Goal: Transaction & Acquisition: Purchase product/service

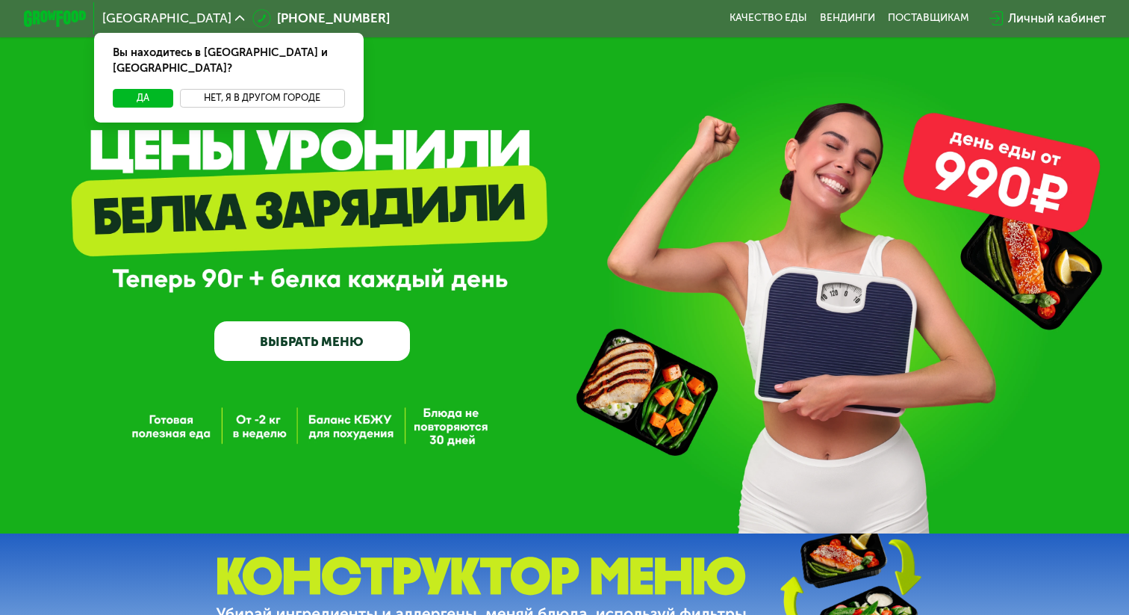
click at [248, 89] on button "Нет, я в другом городе" at bounding box center [262, 98] width 165 height 19
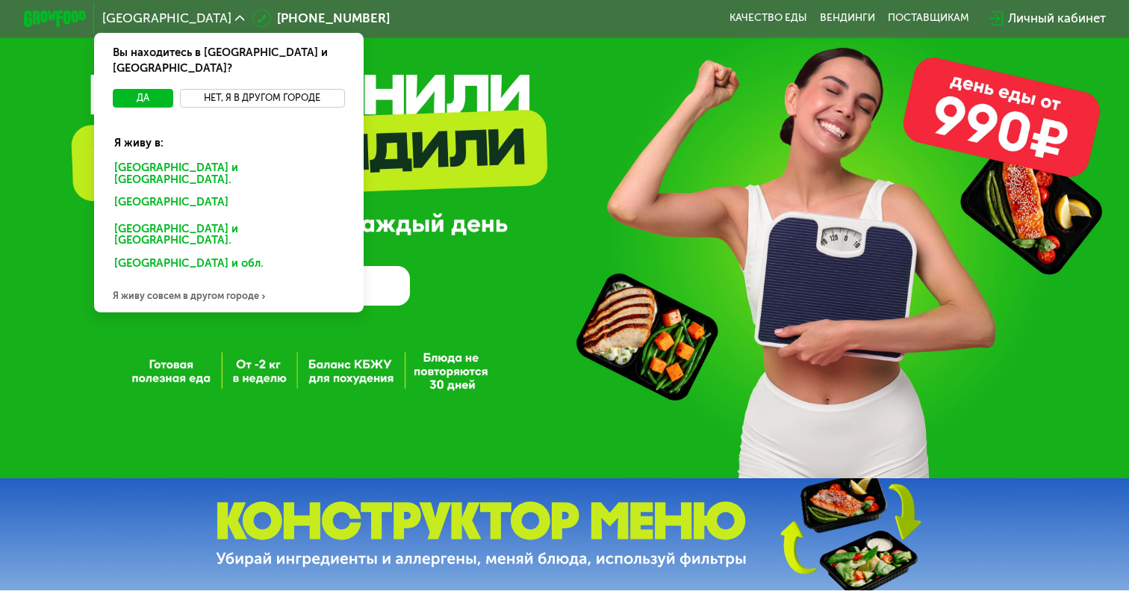
scroll to position [53, 0]
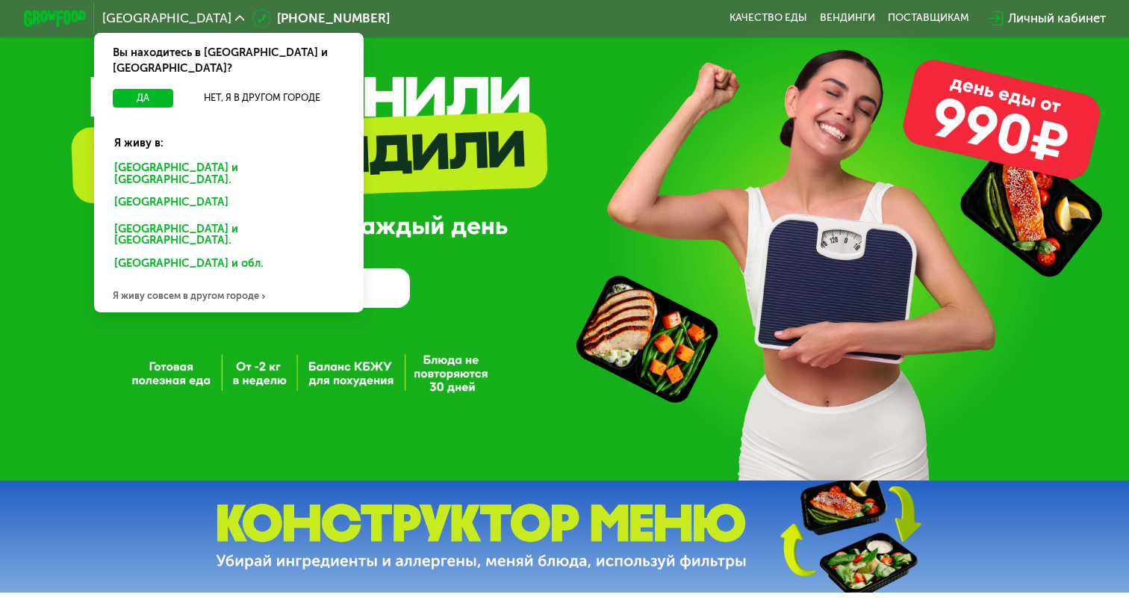
click at [518, 133] on div "GrowFood — доставка правильного питания ВЫБРАТЬ МЕНЮ" at bounding box center [564, 217] width 1129 height 180
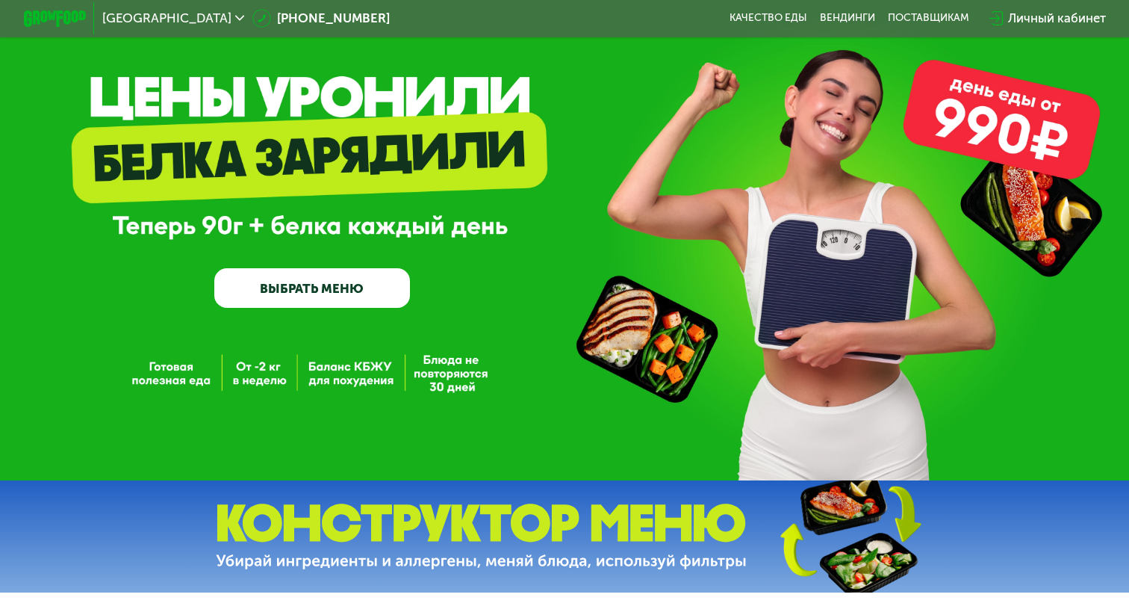
click at [327, 289] on link "ВЫБРАТЬ МЕНЮ" at bounding box center [311, 287] width 195 height 39
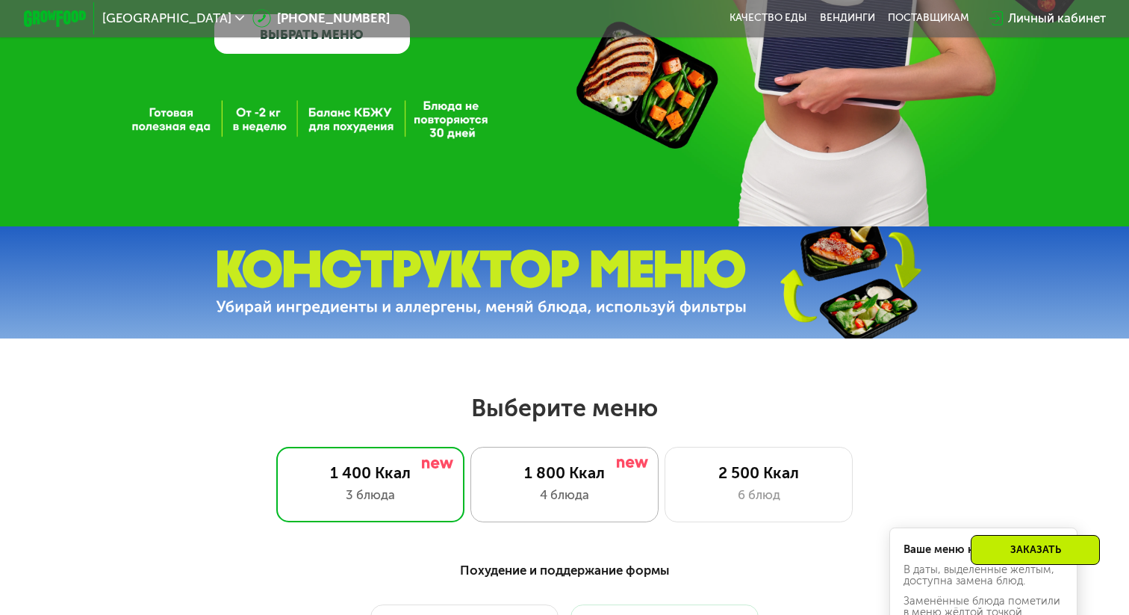
scroll to position [313, 0]
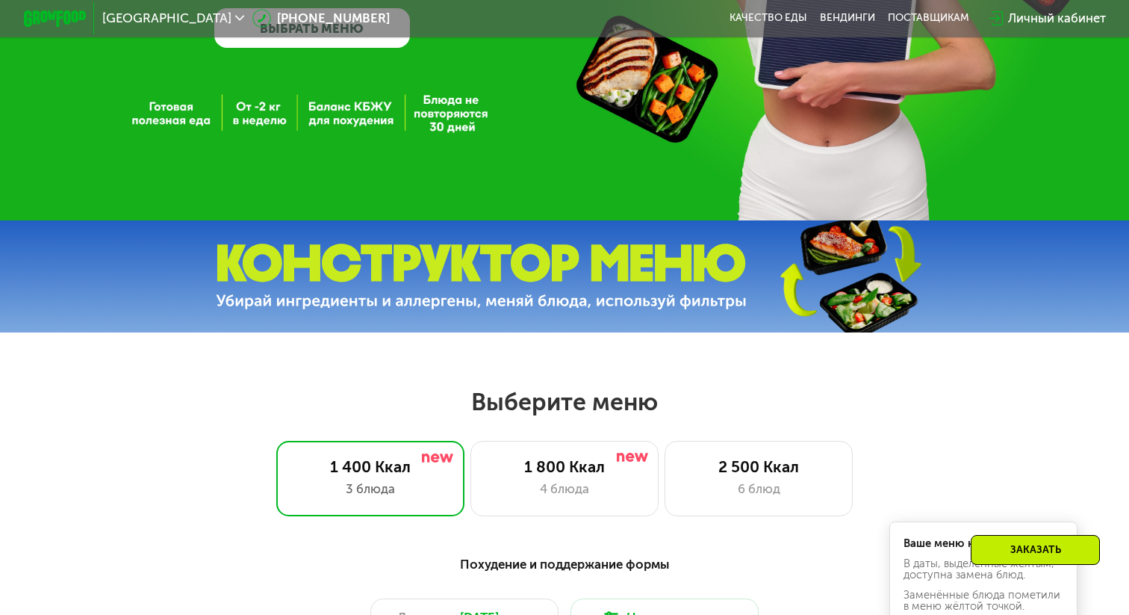
click at [473, 282] on img at bounding box center [481, 276] width 531 height 66
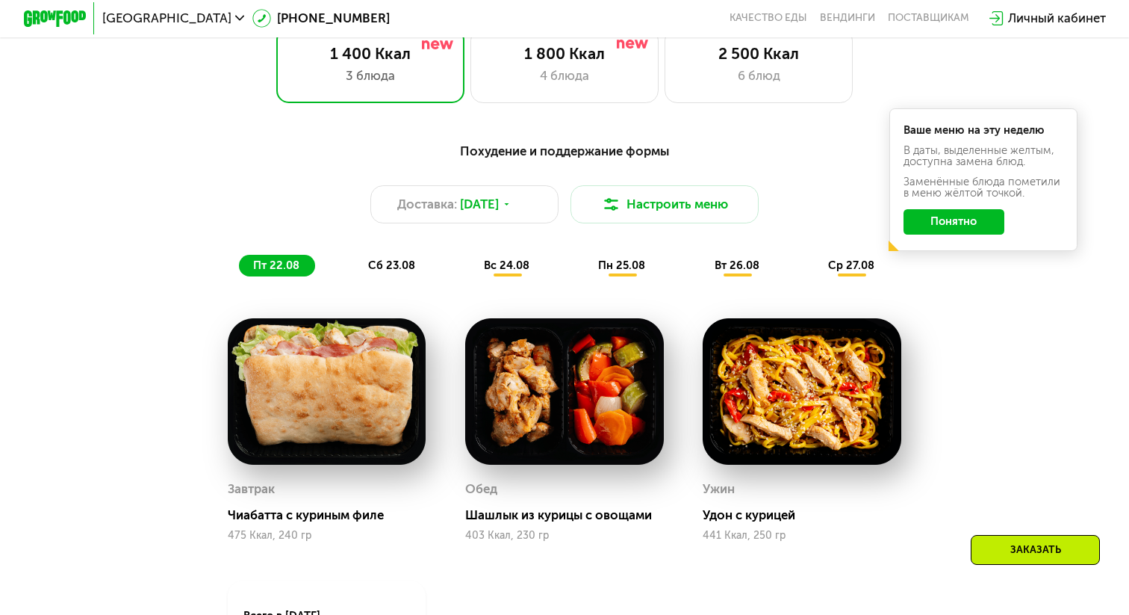
scroll to position [715, 0]
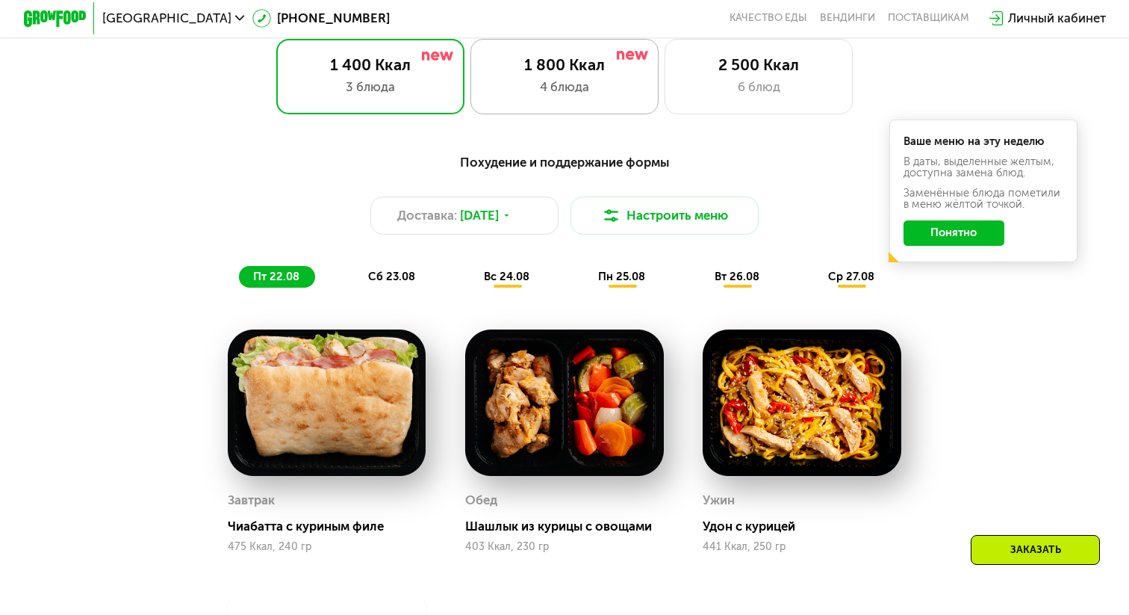
click at [565, 93] on div "4 блюда" at bounding box center [564, 87] width 155 height 19
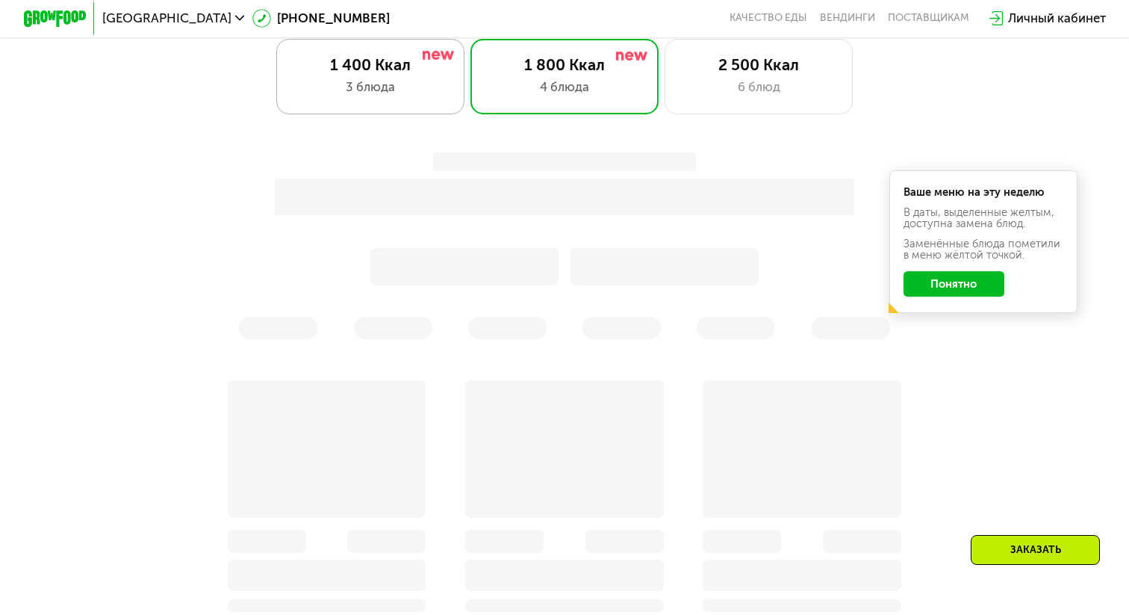
click at [414, 88] on div "3 блюда" at bounding box center [370, 87] width 155 height 19
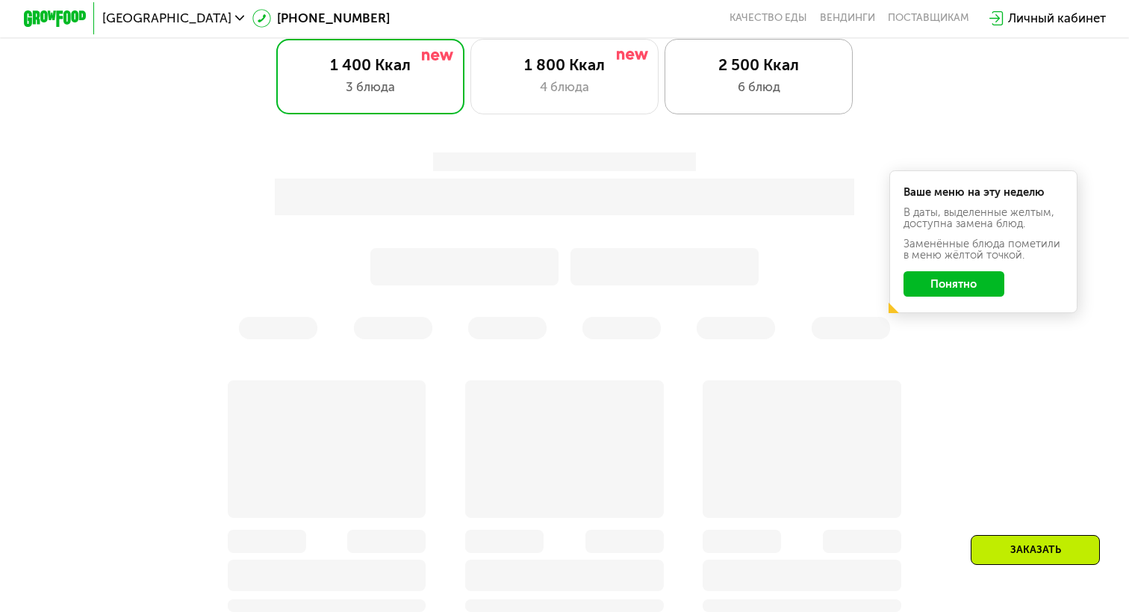
click at [729, 109] on div "2 500 Ккал 6 блюд" at bounding box center [759, 76] width 188 height 75
click at [1041, 24] on div "Личный кабинет" at bounding box center [1057, 18] width 98 height 19
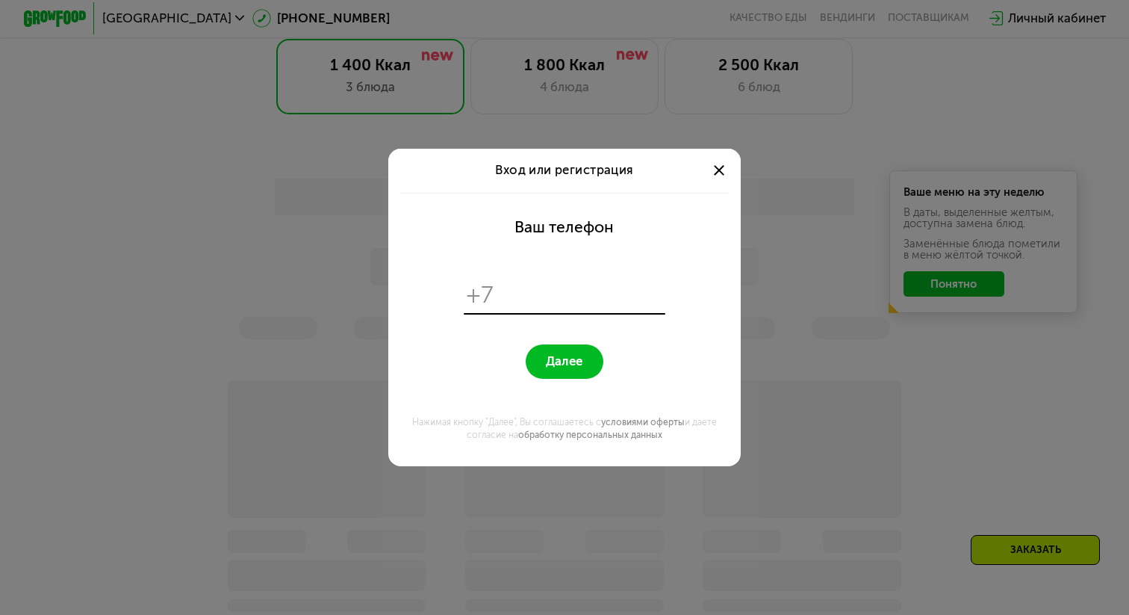
scroll to position [0, 0]
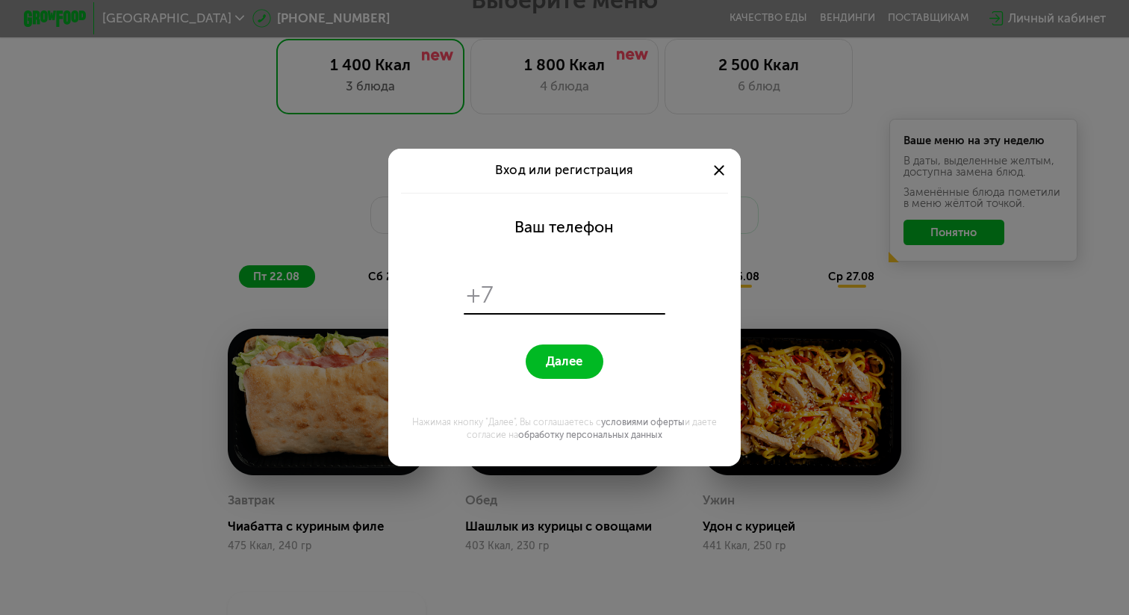
click at [512, 293] on input "tel" at bounding box center [582, 295] width 161 height 30
type input "**********"
click at [567, 360] on span "Далее" at bounding box center [564, 361] width 37 height 15
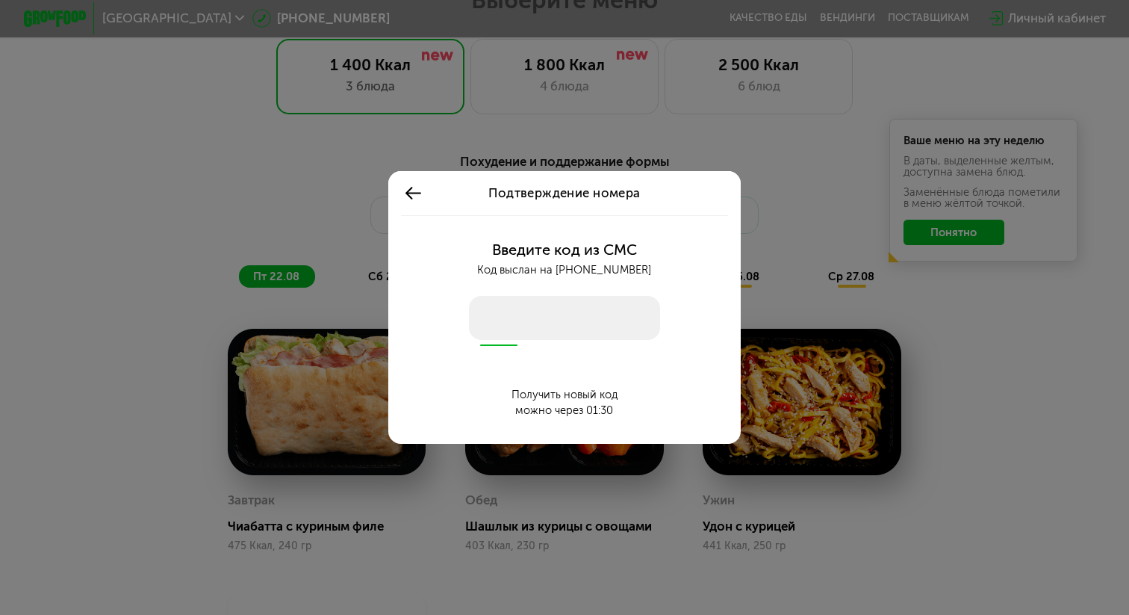
click at [568, 332] on input "number" at bounding box center [564, 318] width 191 height 44
type input "****"
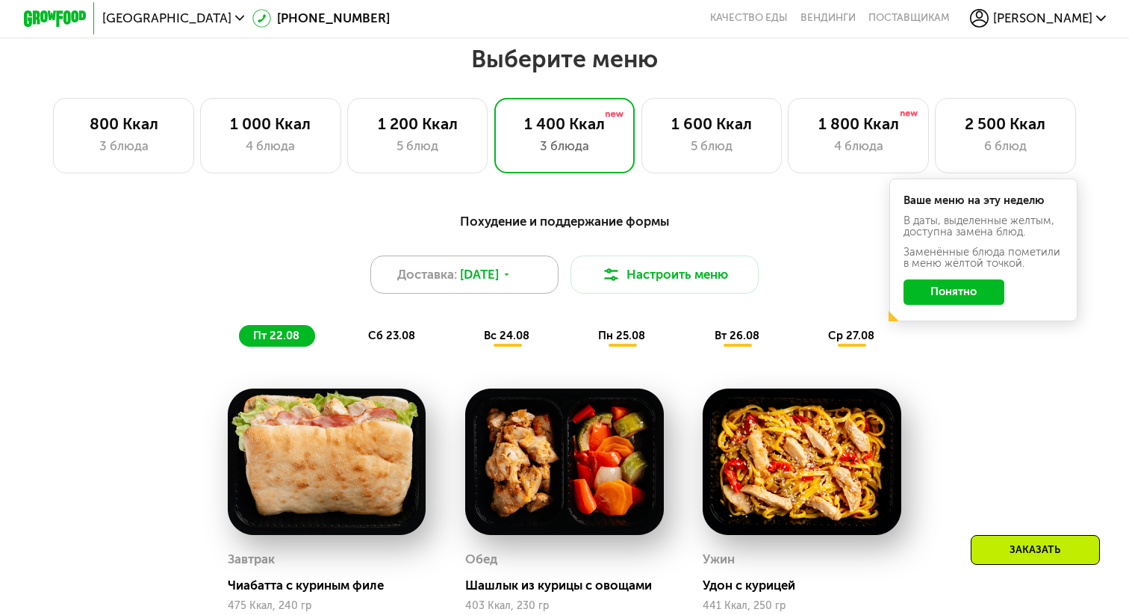
scroll to position [640, 0]
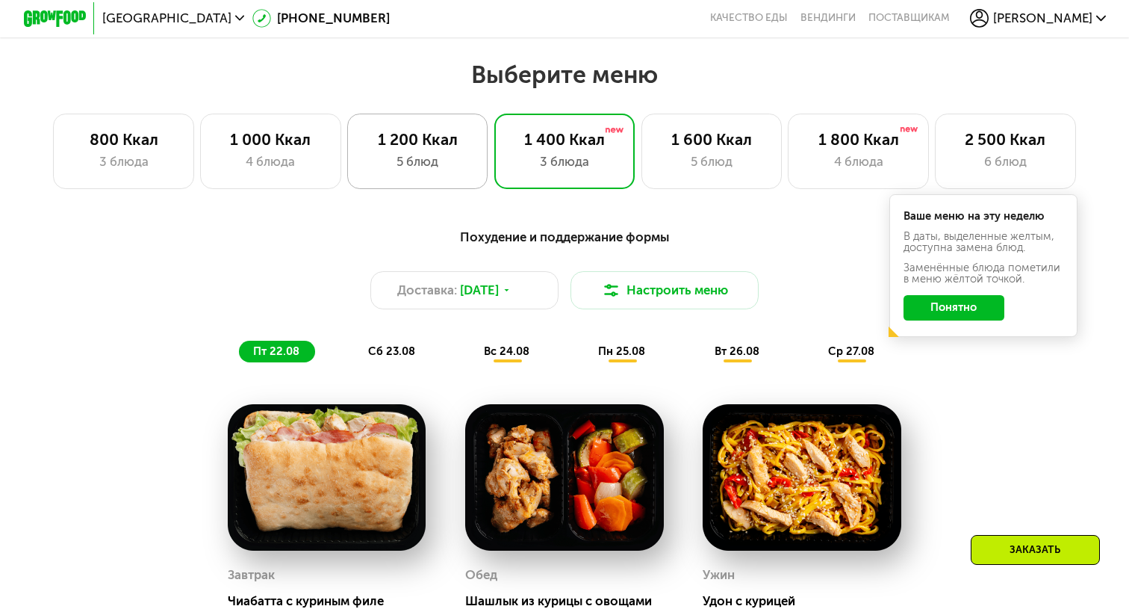
click at [426, 164] on div "5 блюд" at bounding box center [418, 161] width 108 height 19
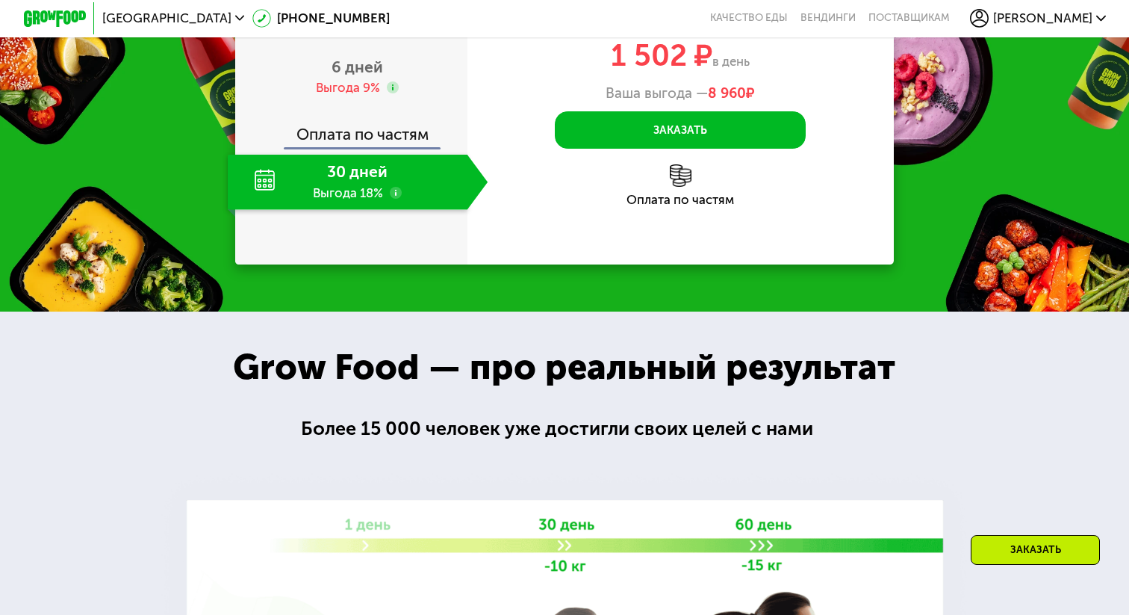
scroll to position [1677, 0]
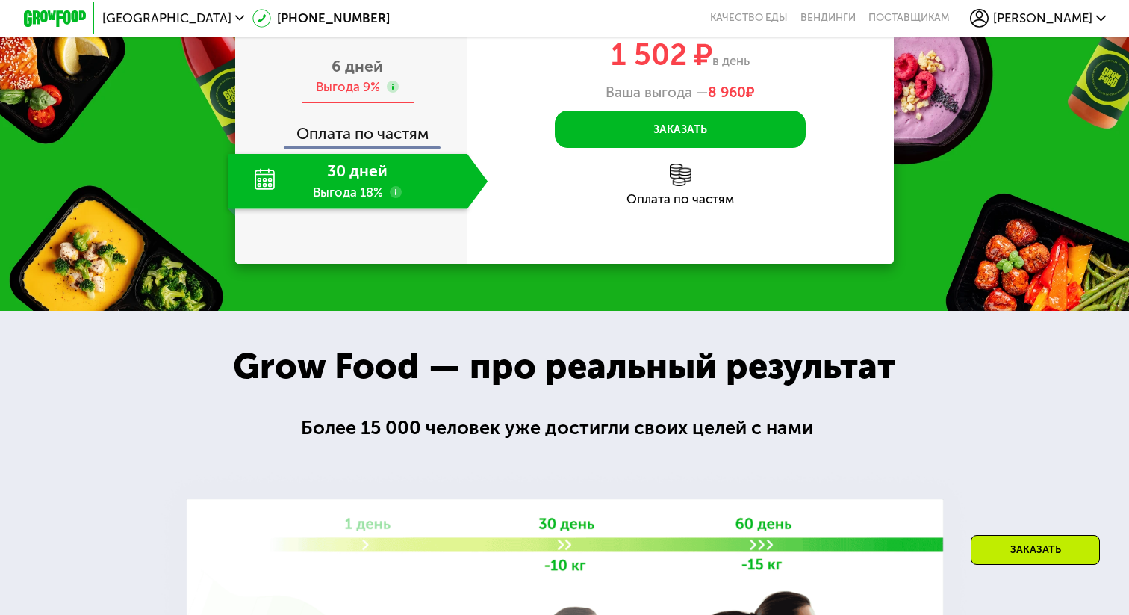
click at [361, 75] on span "6 дней" at bounding box center [358, 66] width 52 height 19
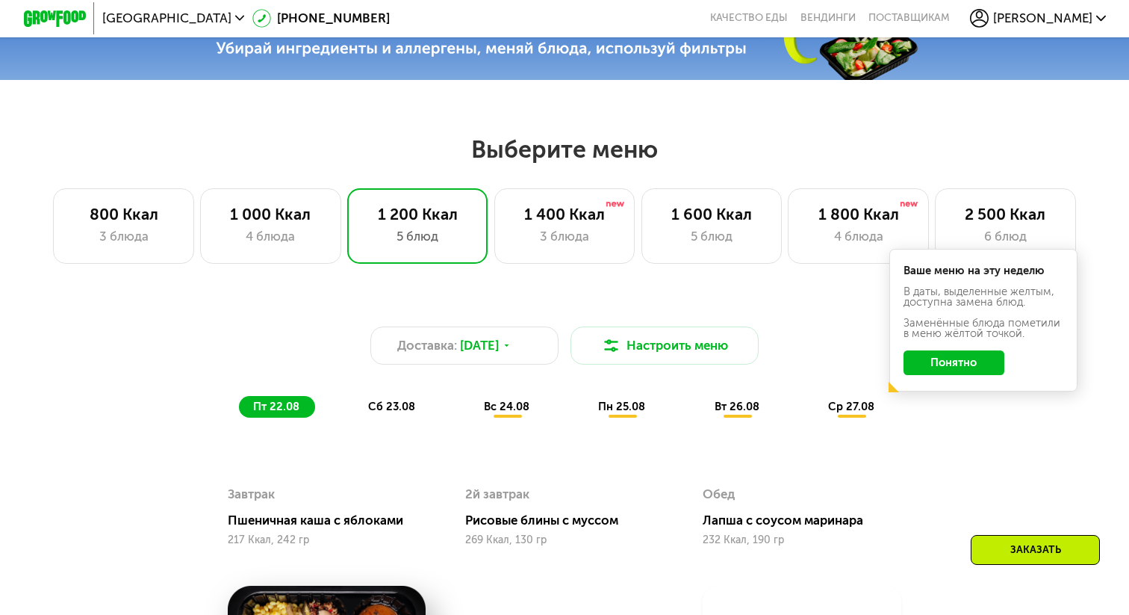
scroll to position [591, 0]
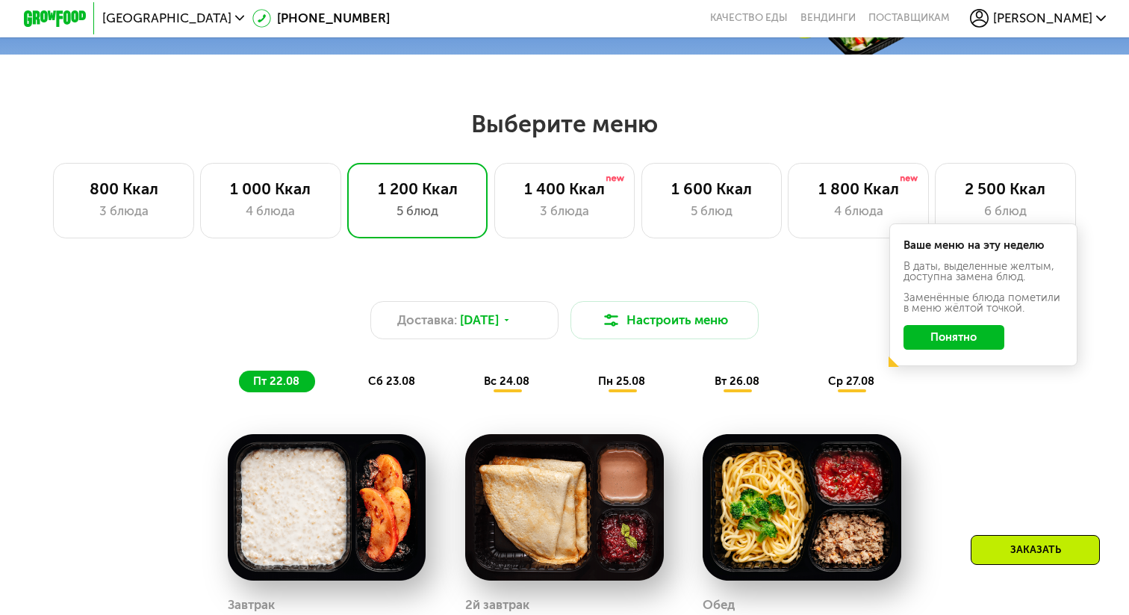
click at [934, 341] on button "Понятно" at bounding box center [955, 337] width 102 height 25
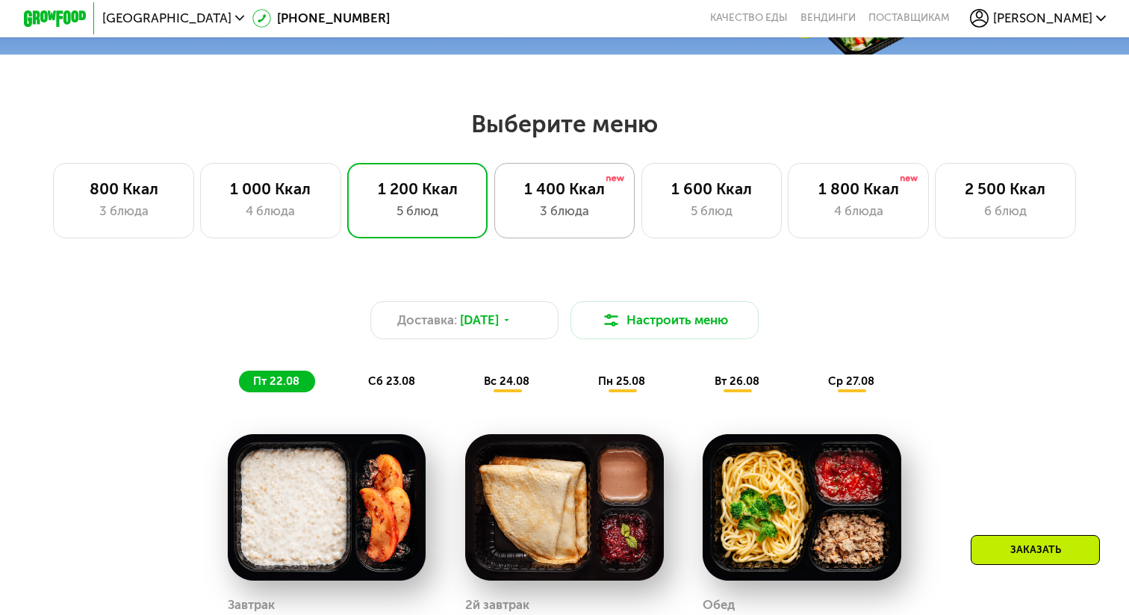
click at [571, 214] on div "3 блюда" at bounding box center [565, 211] width 108 height 19
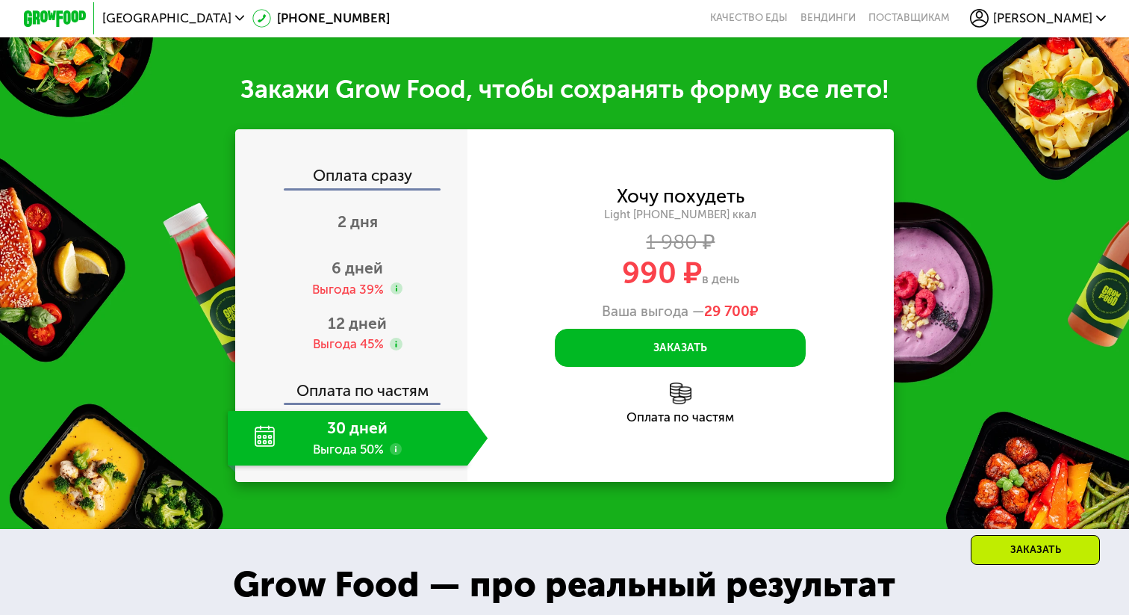
scroll to position [1520, 0]
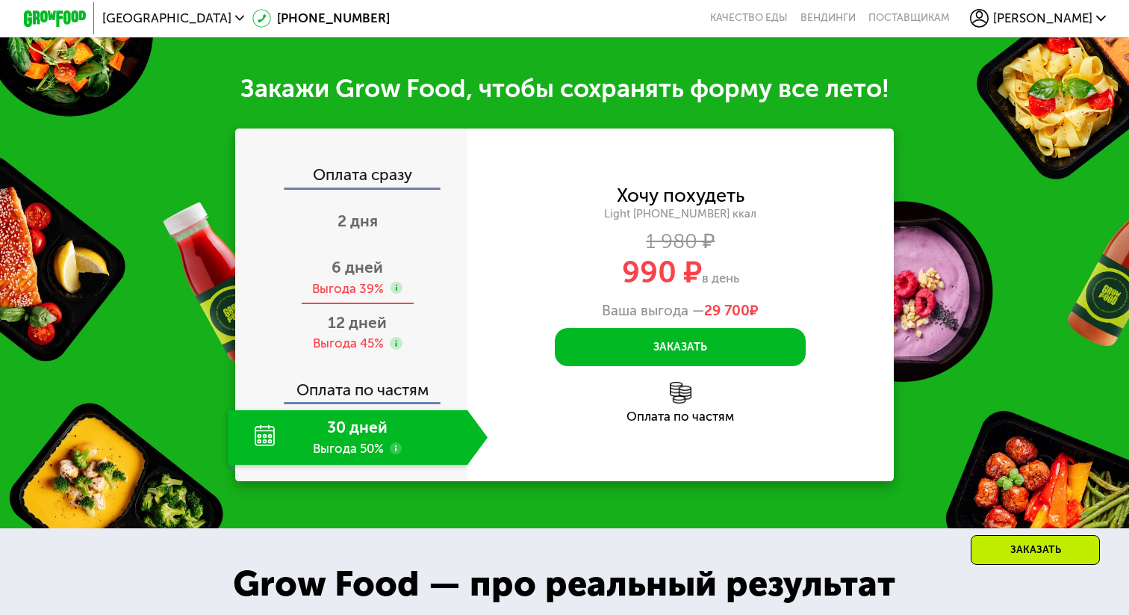
click at [351, 267] on span "6 дней" at bounding box center [358, 267] width 52 height 19
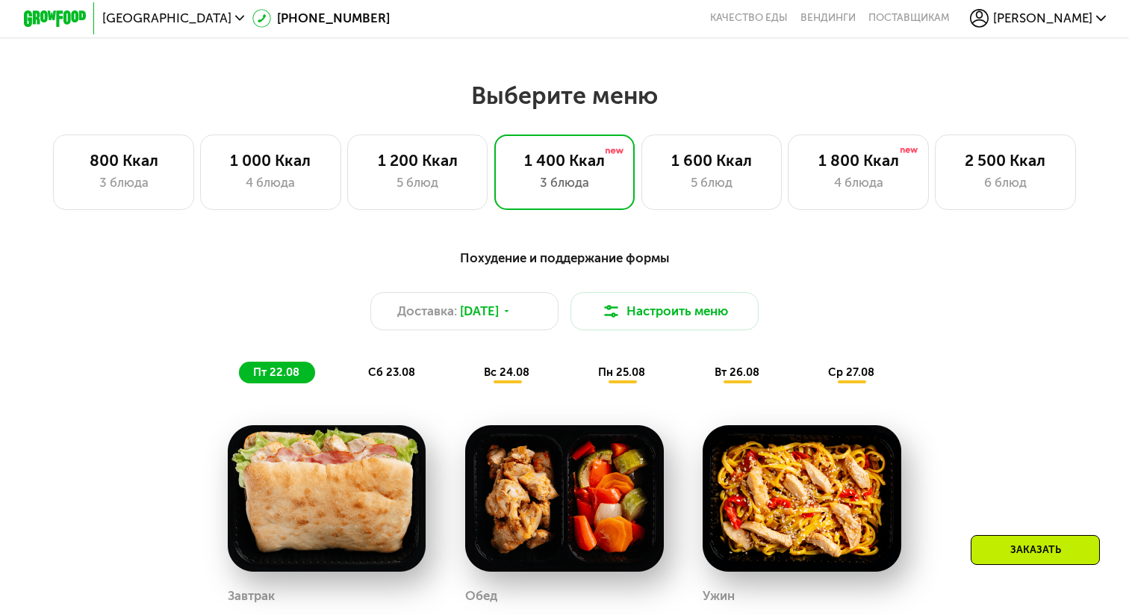
scroll to position [602, 0]
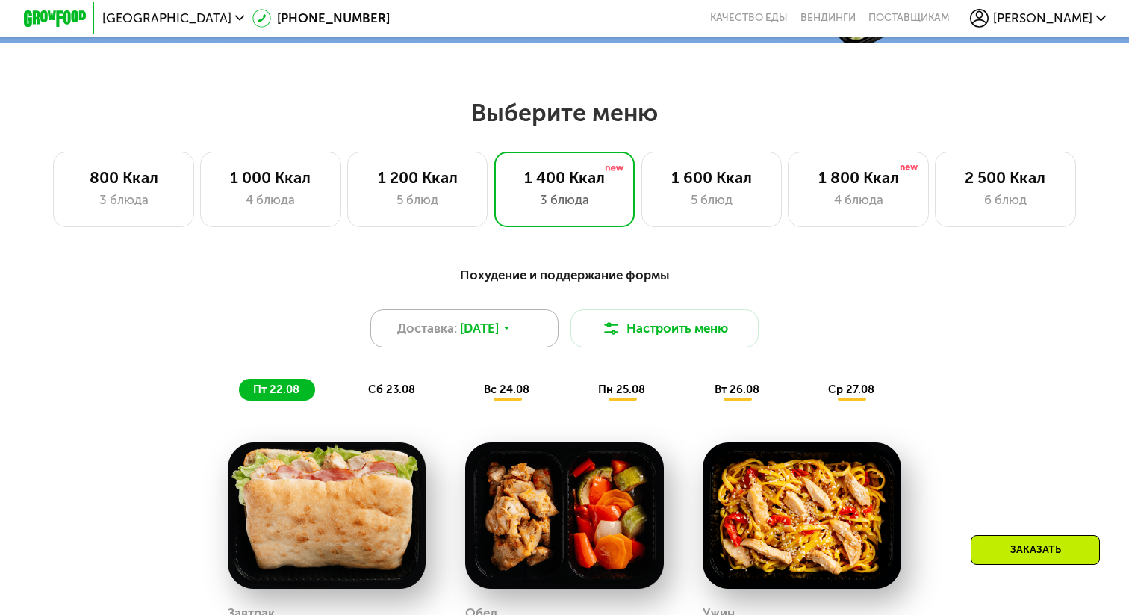
click at [484, 323] on span "[DATE]" at bounding box center [479, 328] width 39 height 19
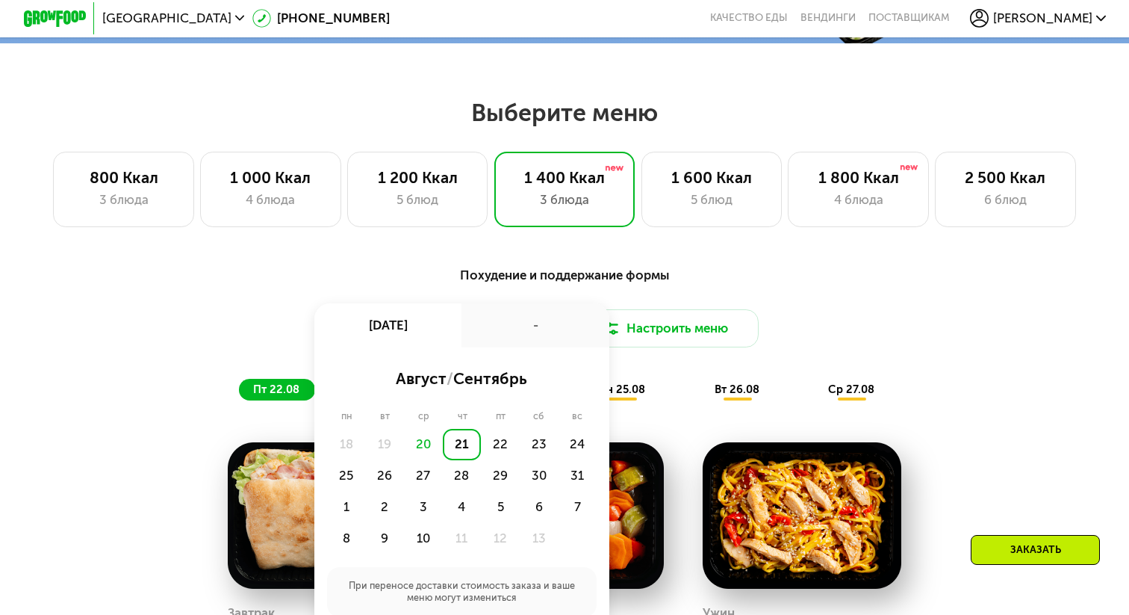
click at [598, 275] on div "Похудение и поддержание формы" at bounding box center [564, 274] width 928 height 19
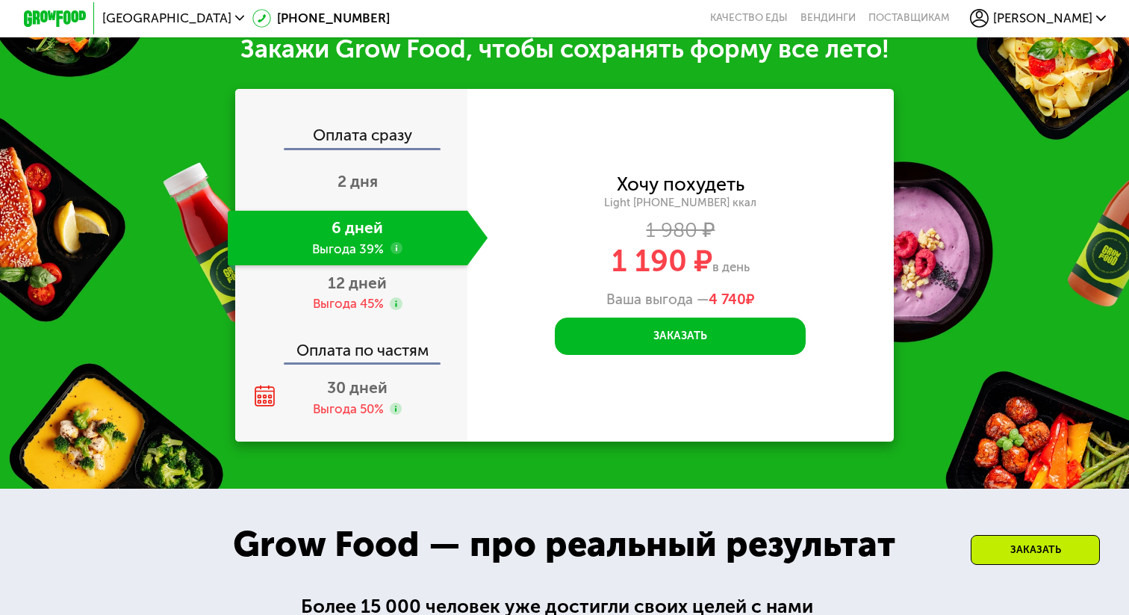
scroll to position [1581, 0]
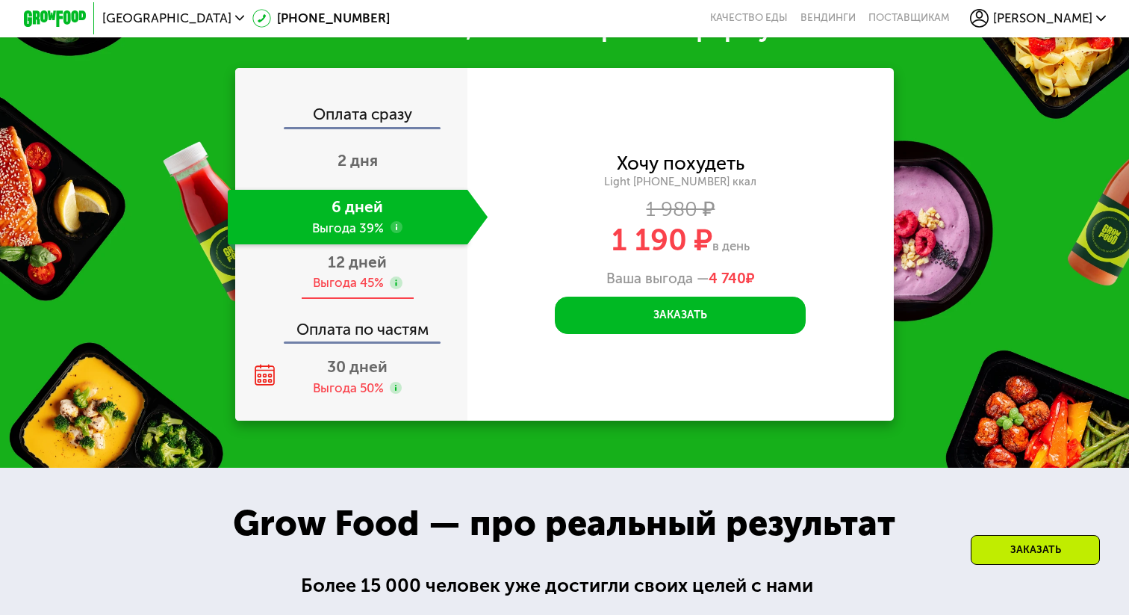
click at [326, 268] on div "12 дней Выгода 45%" at bounding box center [358, 271] width 261 height 55
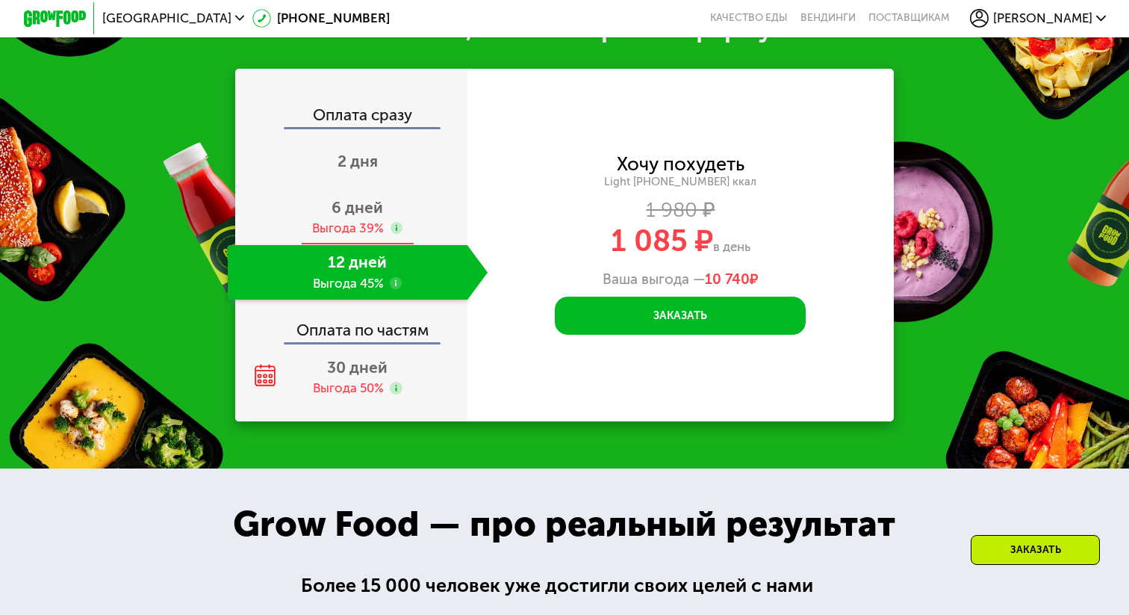
click at [343, 221] on div "Выгода 39%" at bounding box center [348, 228] width 72 height 17
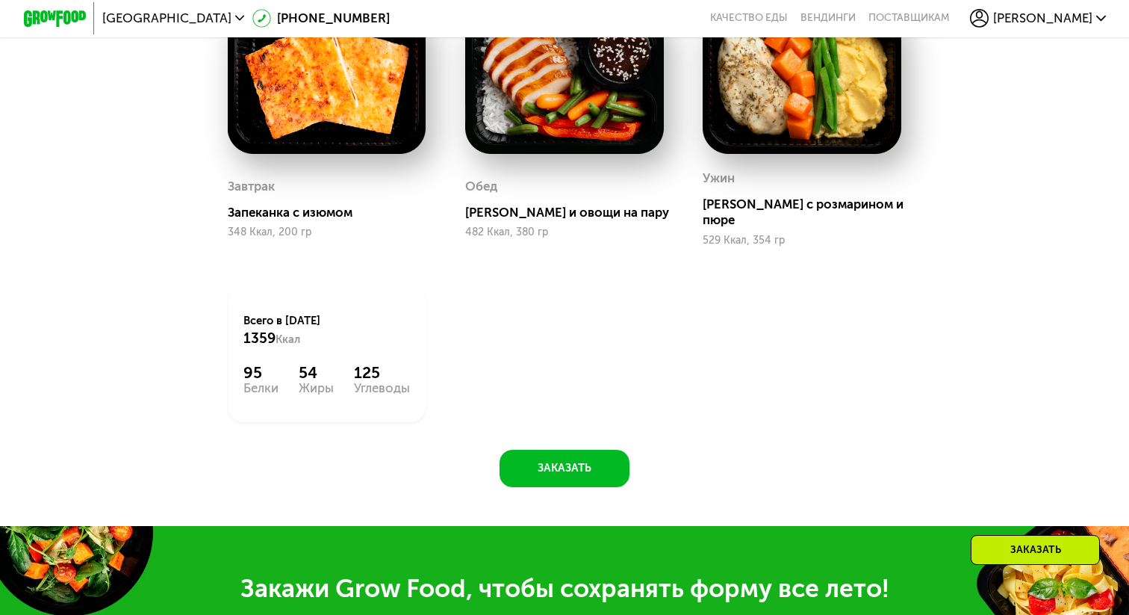
scroll to position [663, 0]
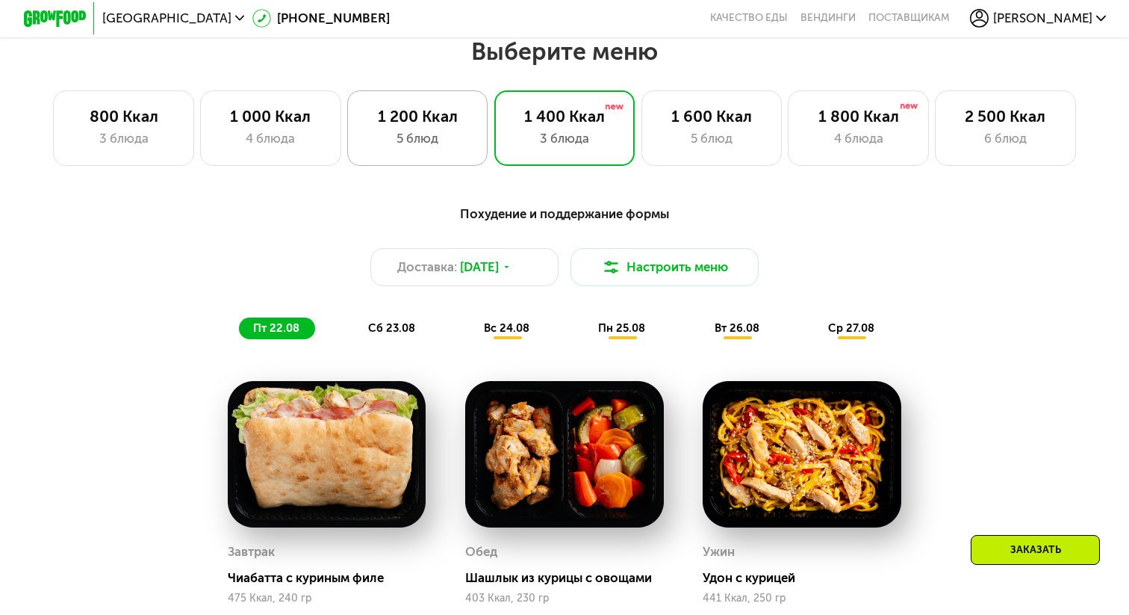
click at [432, 107] on div "1 200 Ккал" at bounding box center [418, 116] width 108 height 19
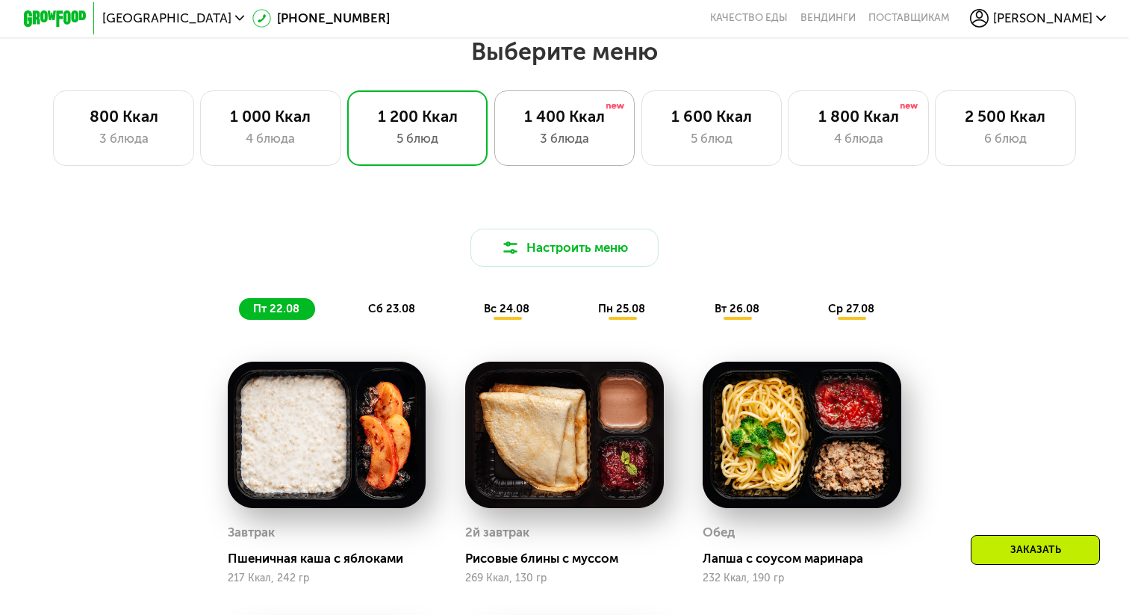
click at [549, 117] on div "1 400 Ккал" at bounding box center [565, 116] width 108 height 19
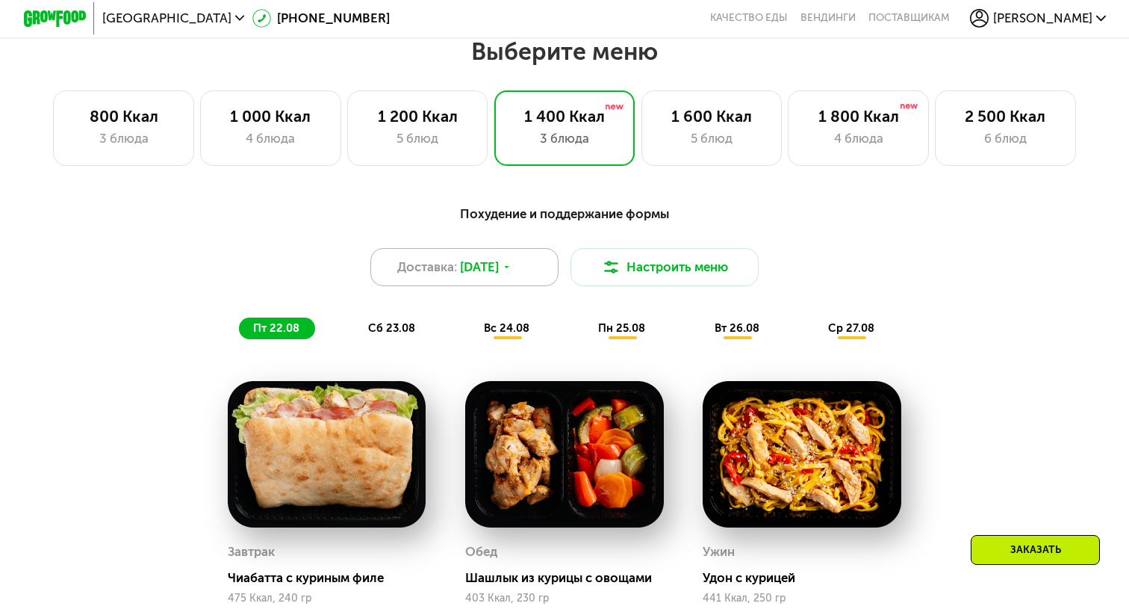
click at [512, 262] on icon at bounding box center [507, 267] width 10 height 10
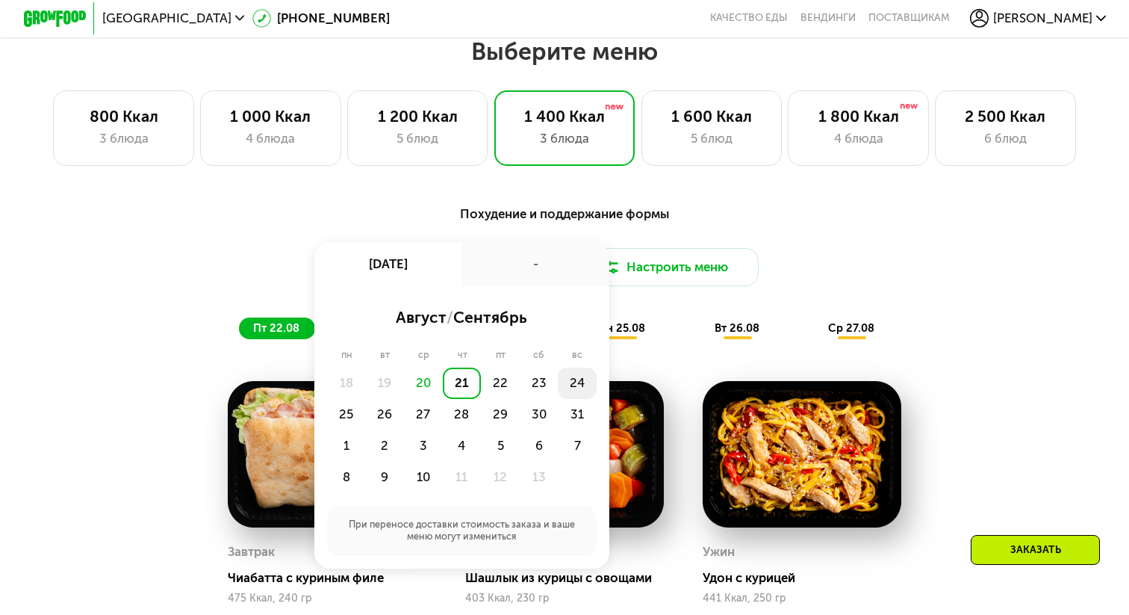
click at [366, 399] on div "24" at bounding box center [346, 414] width 39 height 31
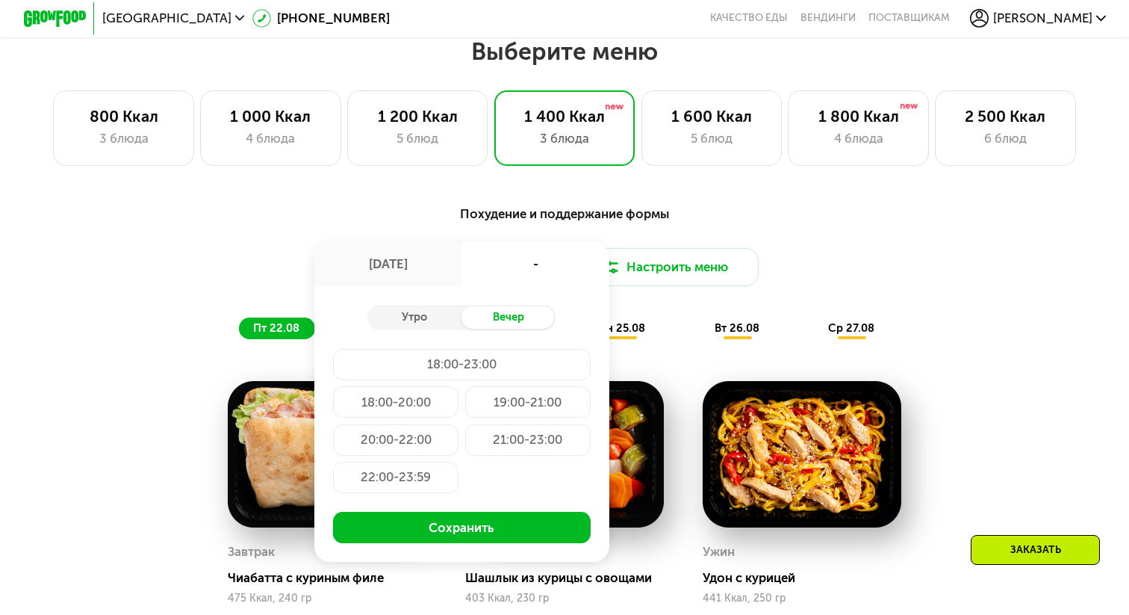
click at [421, 480] on div "22:00-23:59" at bounding box center [395, 477] width 125 height 31
drag, startPoint x: 472, startPoint y: 530, endPoint x: 472, endPoint y: 508, distance: 22.4
click at [472, 508] on div "Утро Вечер 18:00-23:00 18:00-20:00 19:00-21:00 20:00-22:00 21:00-23:00 22:00-23…" at bounding box center [461, 424] width 295 height 276
click at [430, 313] on div "Утро" at bounding box center [414, 317] width 94 height 22
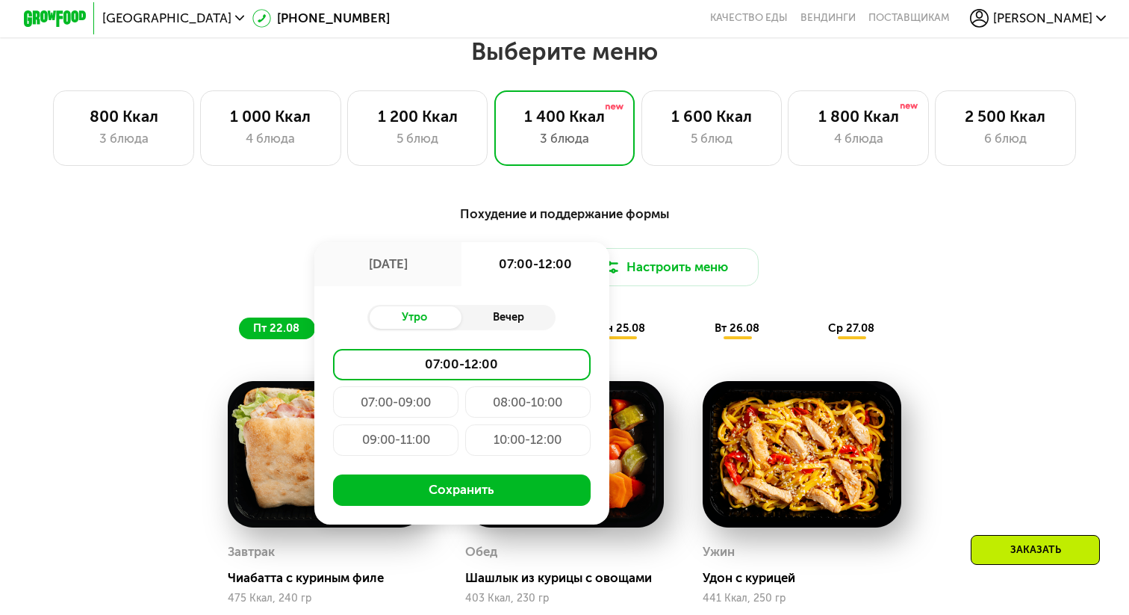
click at [513, 314] on div "Вечер" at bounding box center [509, 317] width 94 height 22
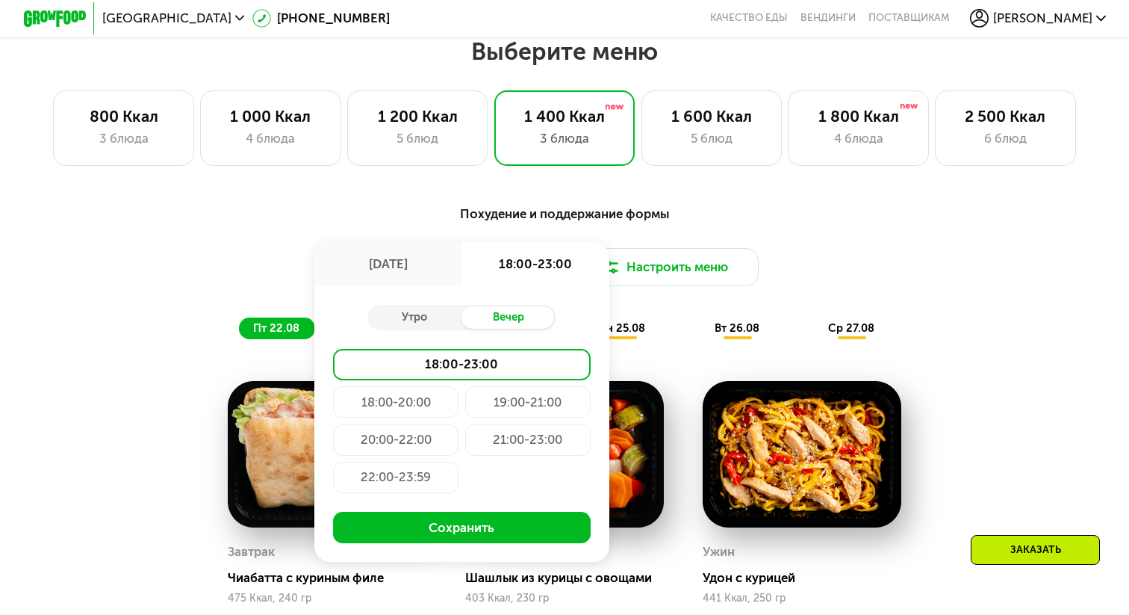
click at [389, 475] on div "22:00-23:59" at bounding box center [395, 477] width 125 height 31
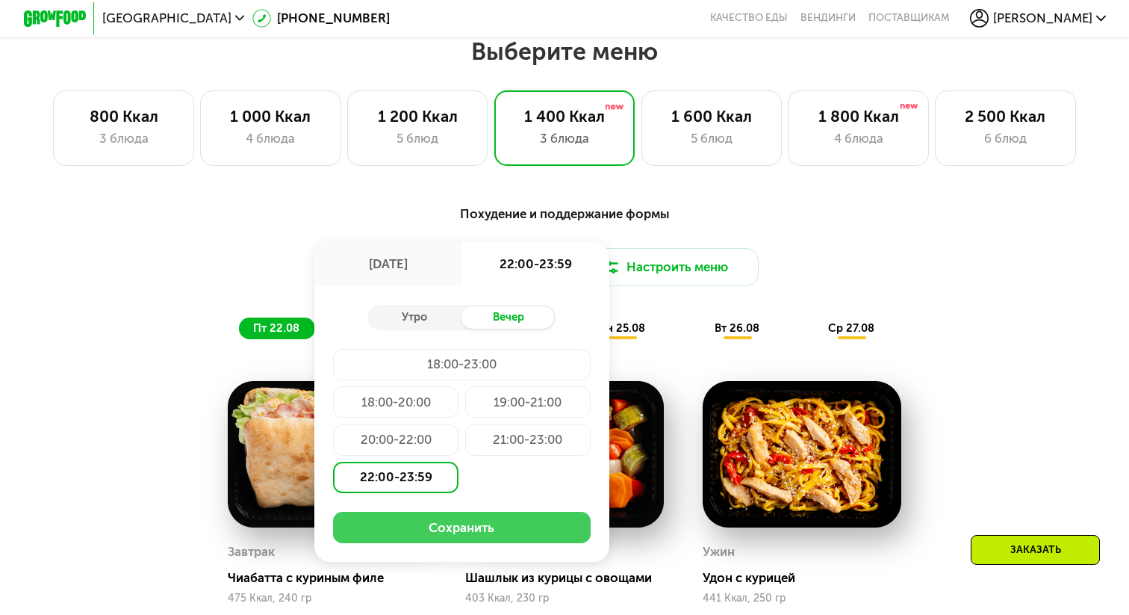
click at [455, 522] on button "Сохранить" at bounding box center [461, 527] width 257 height 31
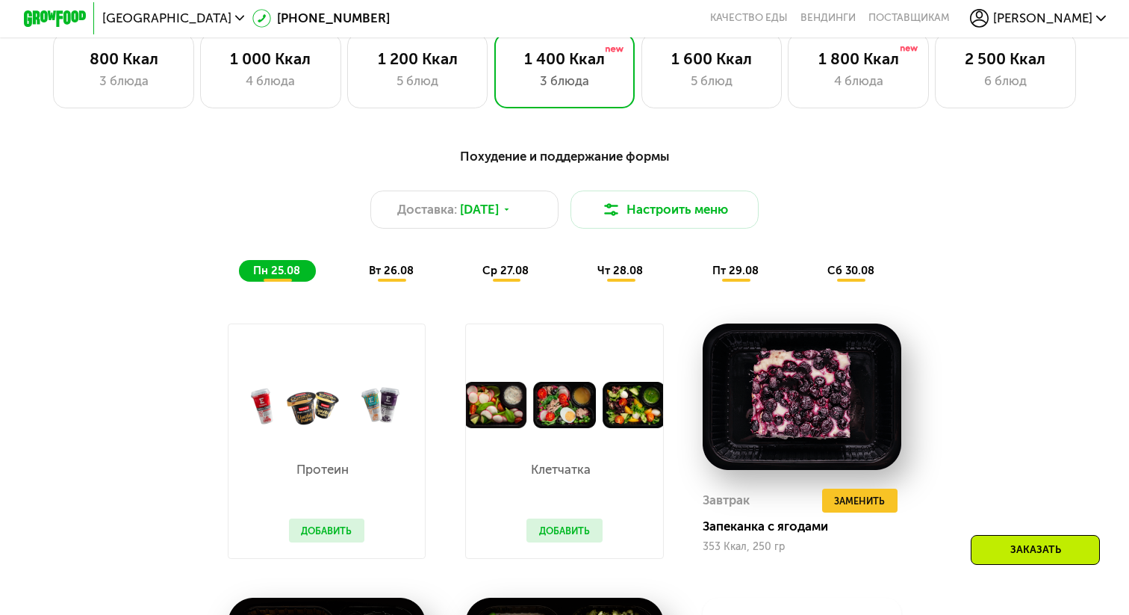
scroll to position [735, 0]
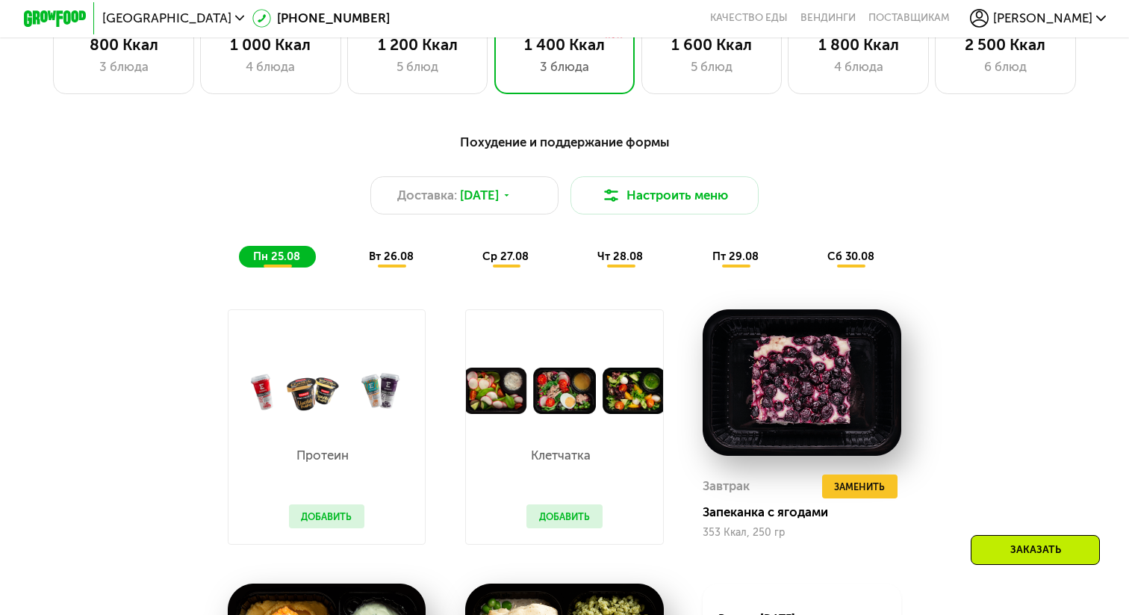
click at [400, 259] on span "вт 26.08" at bounding box center [391, 255] width 45 height 13
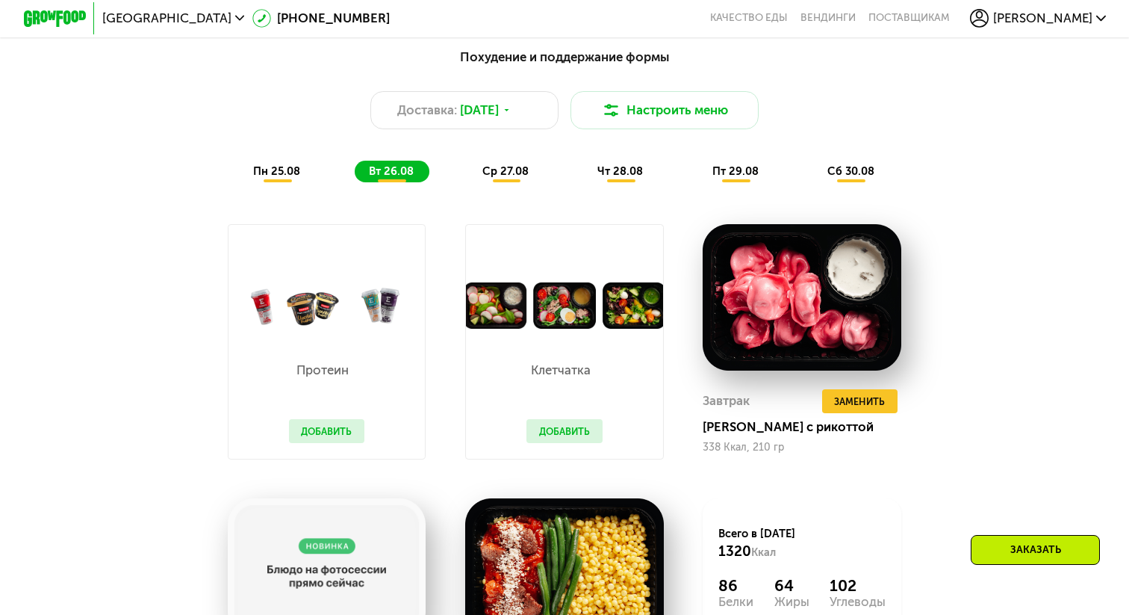
scroll to position [810, 0]
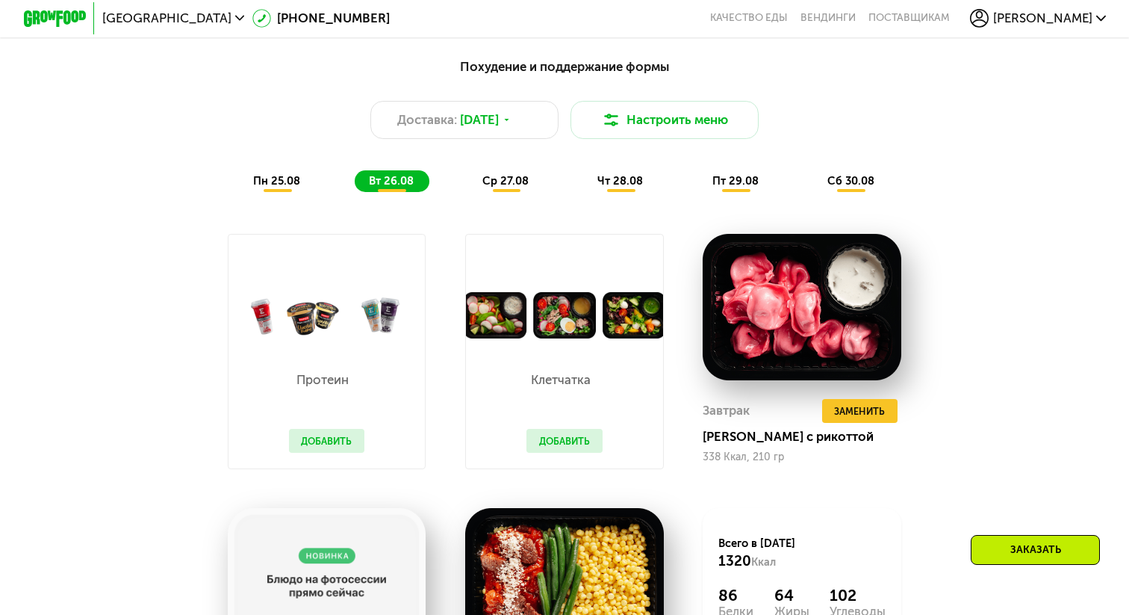
click at [584, 172] on div "ср 27.08" at bounding box center [621, 181] width 75 height 22
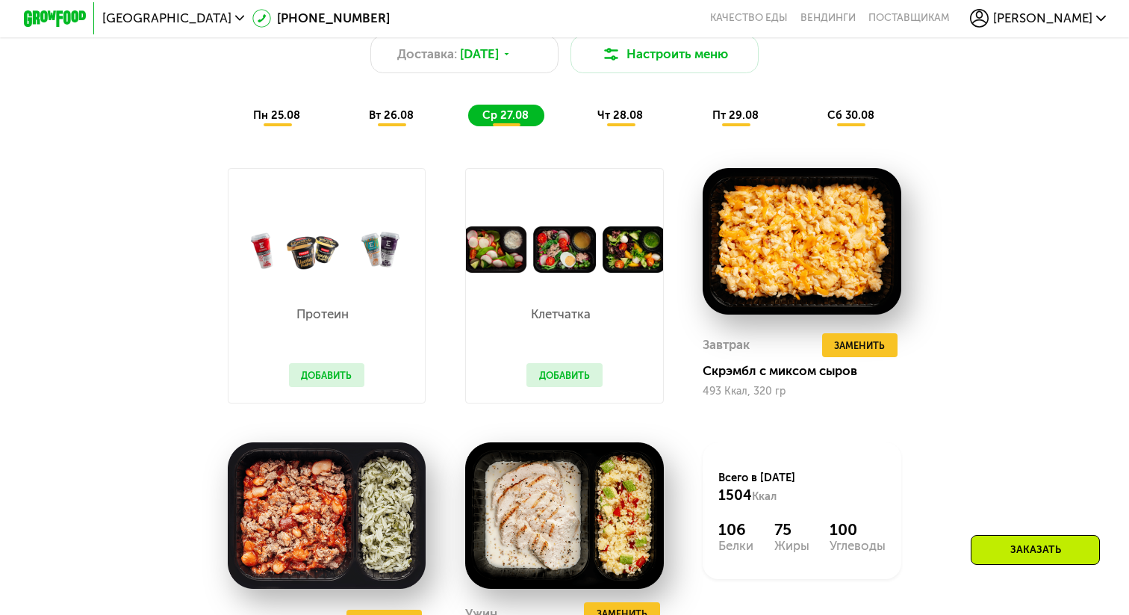
scroll to position [886, 0]
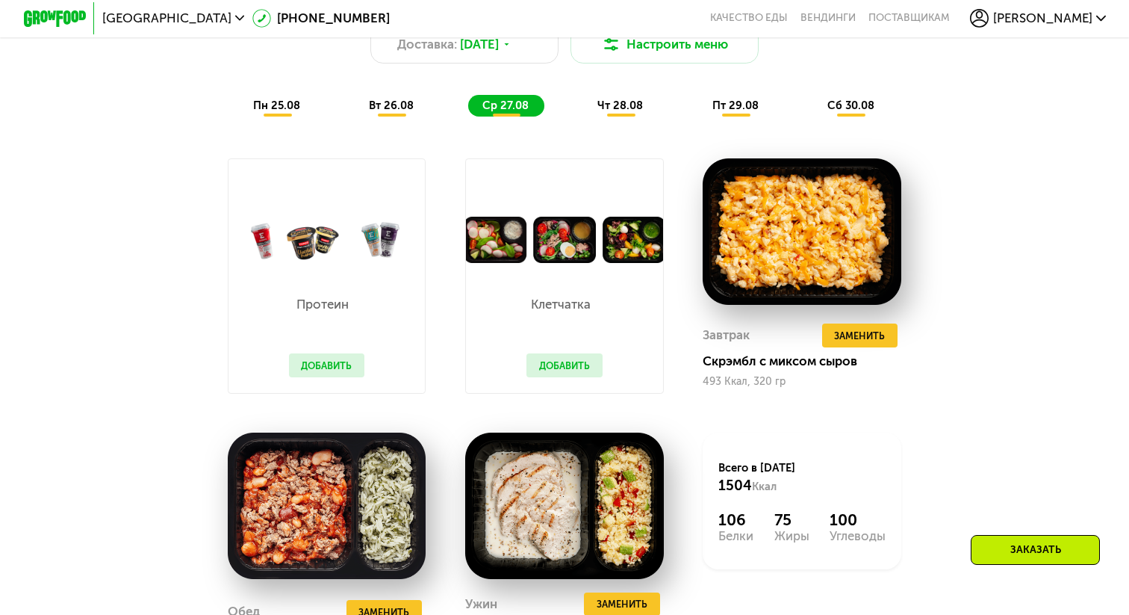
click at [544, 365] on button "Добавить" at bounding box center [564, 365] width 76 height 24
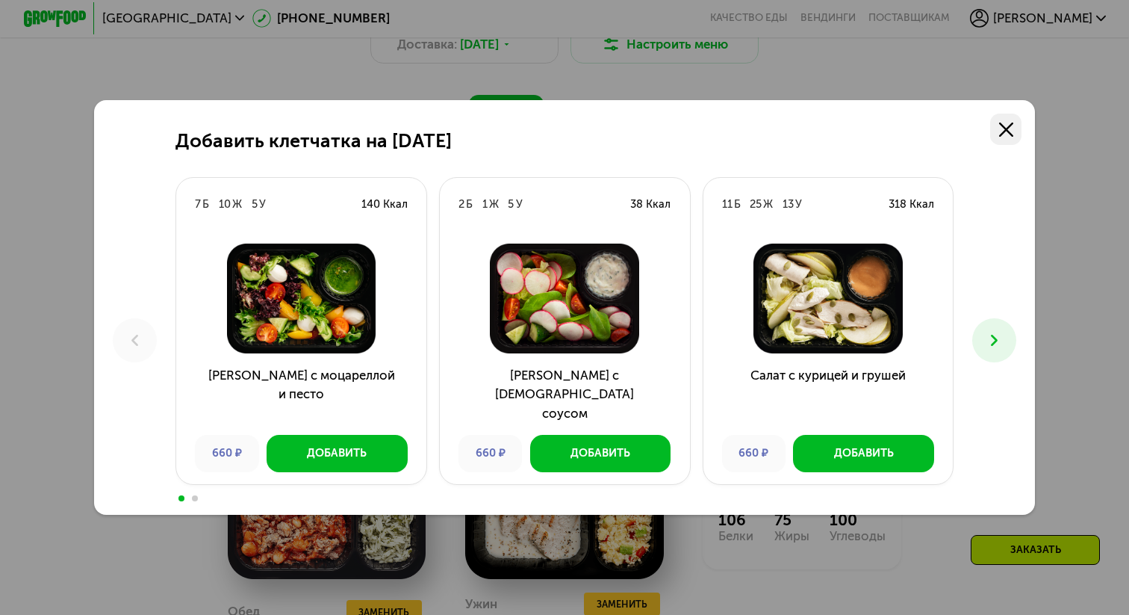
click at [1009, 130] on icon at bounding box center [1006, 129] width 14 height 14
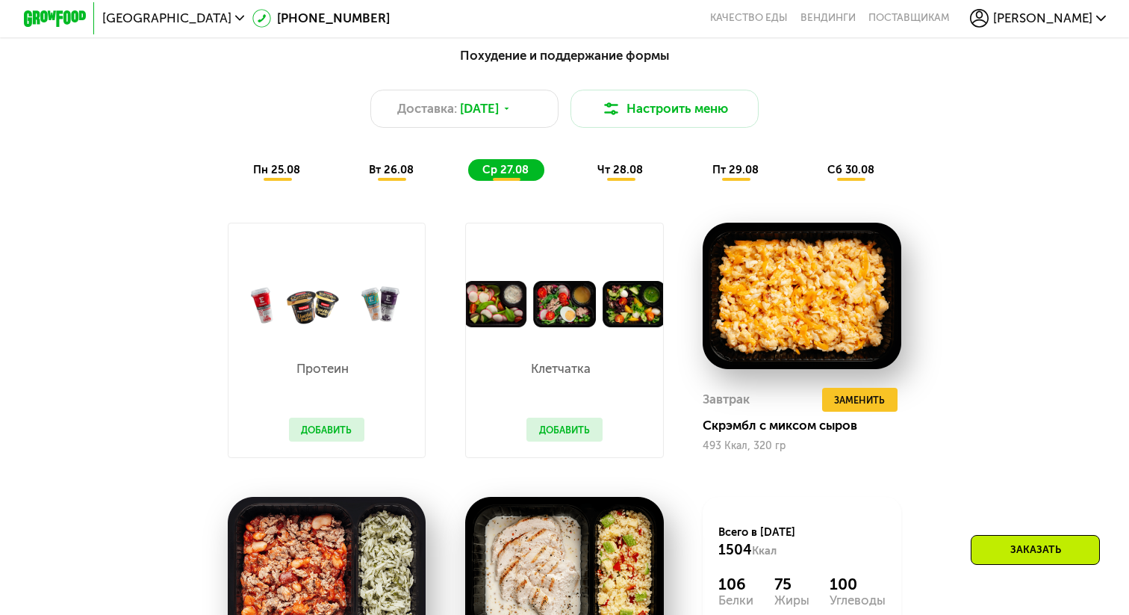
scroll to position [800, 0]
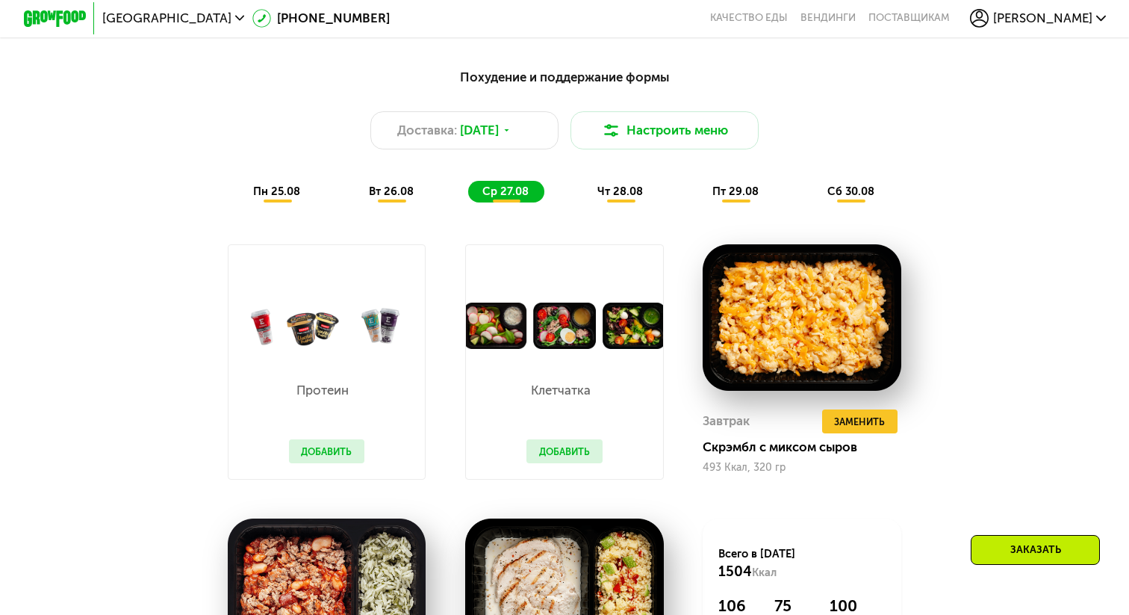
click at [279, 193] on span "пн 25.08" at bounding box center [276, 190] width 47 height 13
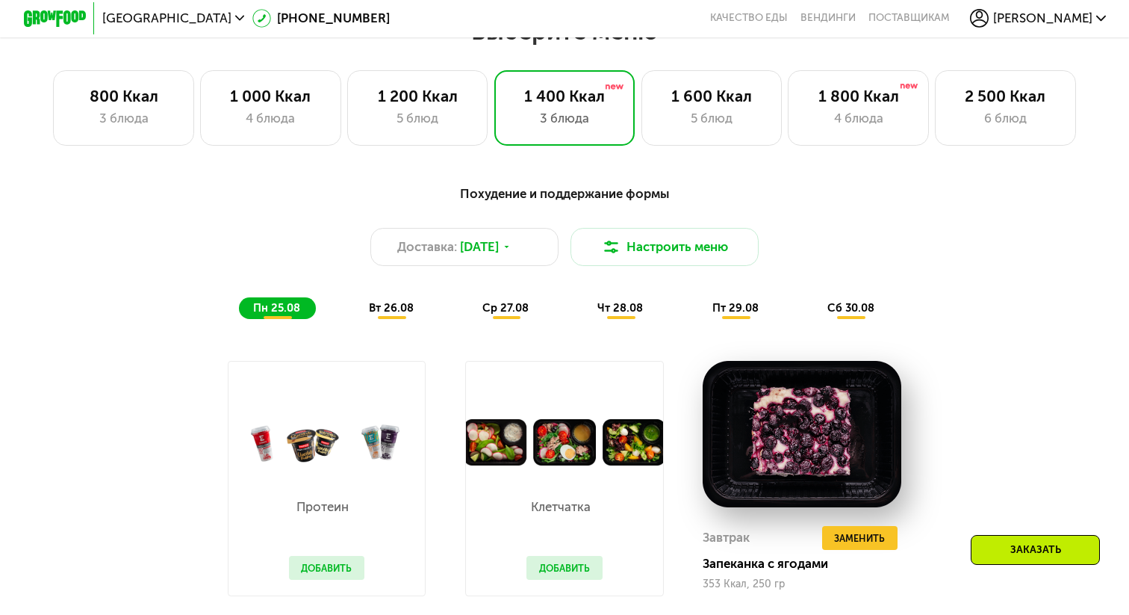
scroll to position [666, 0]
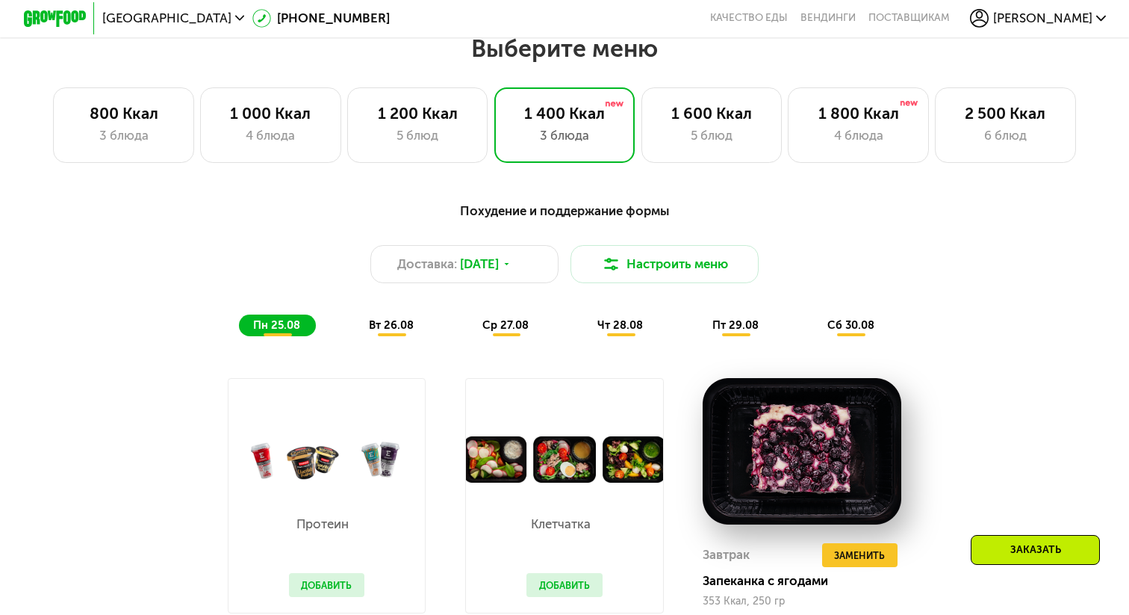
click at [499, 272] on span "[DATE]" at bounding box center [479, 264] width 39 height 19
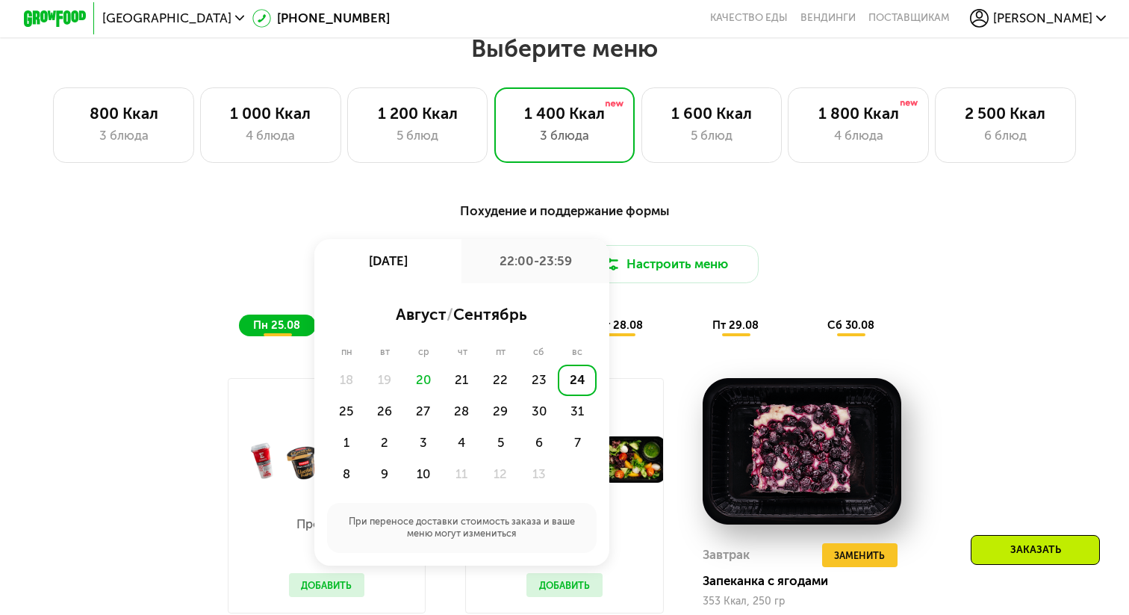
click at [853, 270] on div "Доставка: [DATE] авг, вс 22:00-23:59 август / сентябрь пн вт ср чт пт сб вс 18 …" at bounding box center [564, 263] width 928 height 37
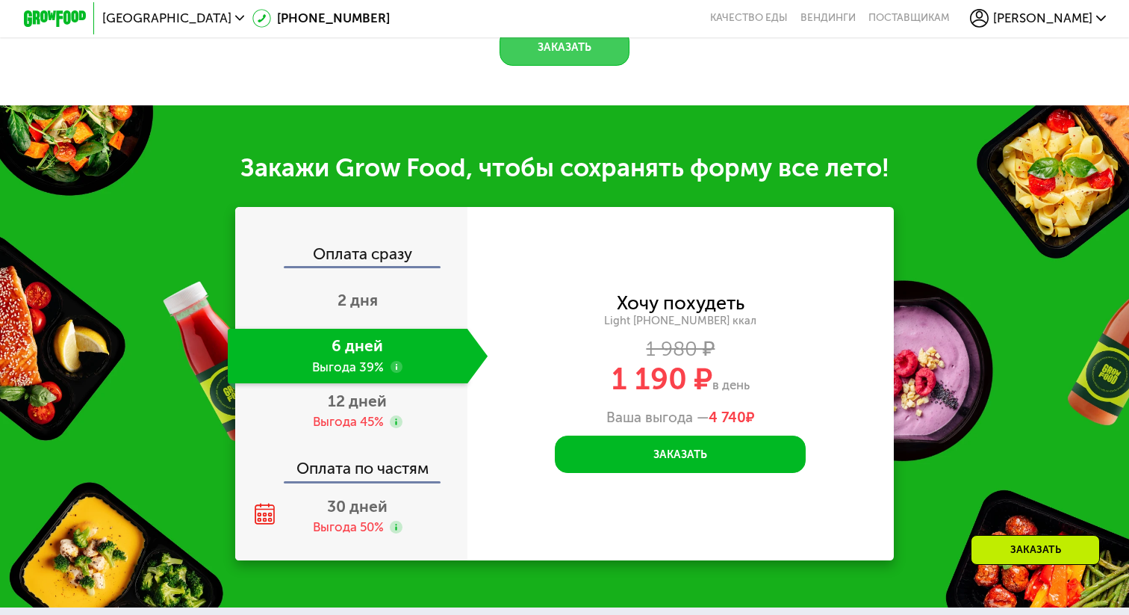
scroll to position [1546, 0]
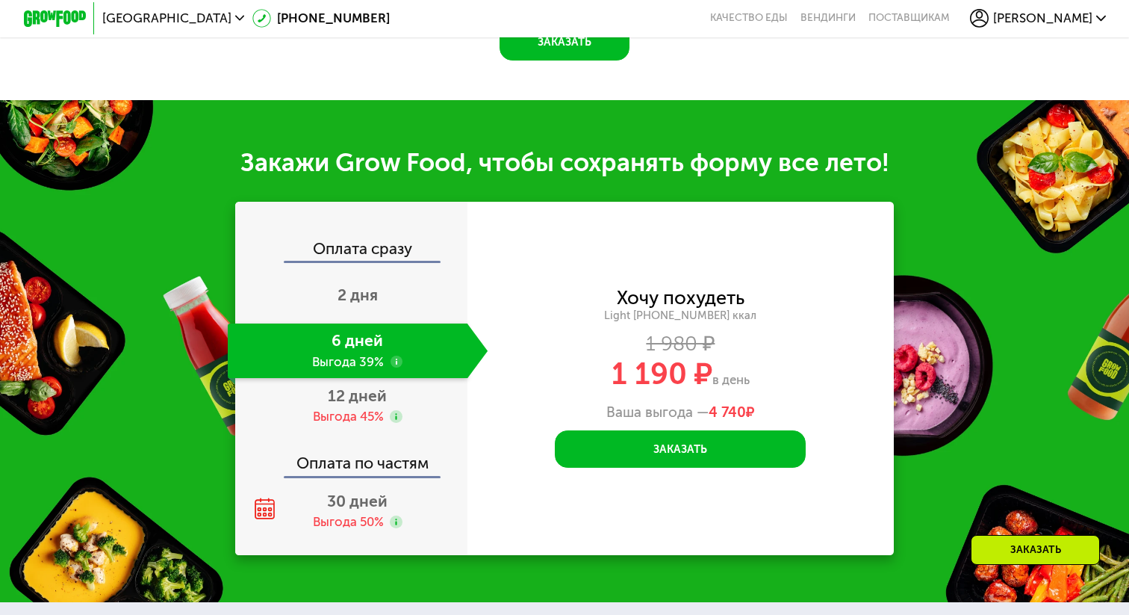
click at [361, 335] on div "6 дней Выгода 39%" at bounding box center [348, 350] width 240 height 55
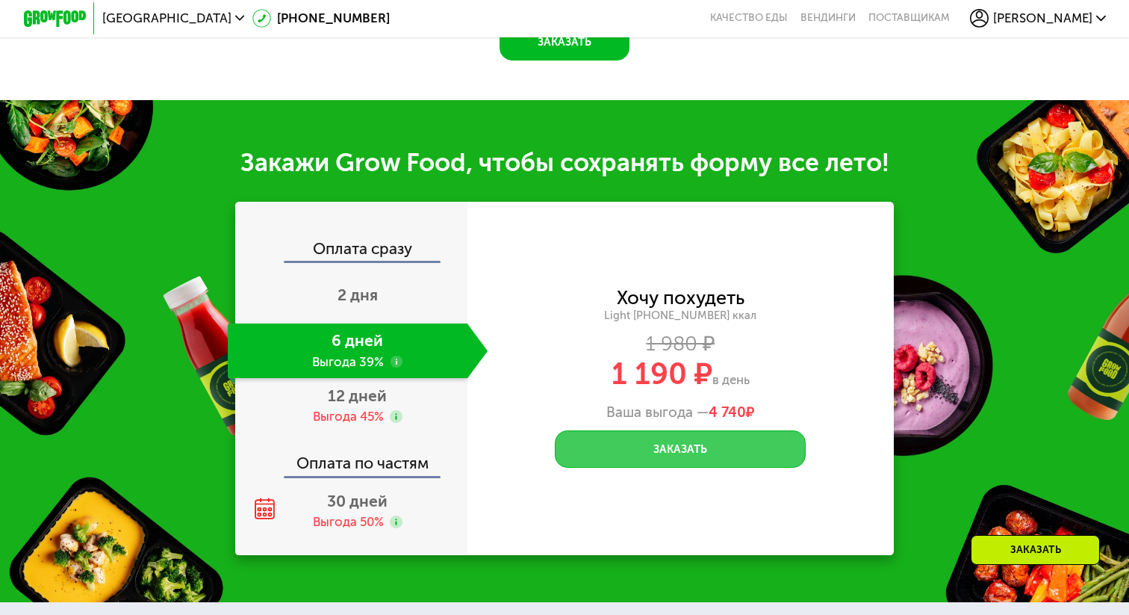
click at [631, 458] on button "Заказать" at bounding box center [680, 448] width 251 height 37
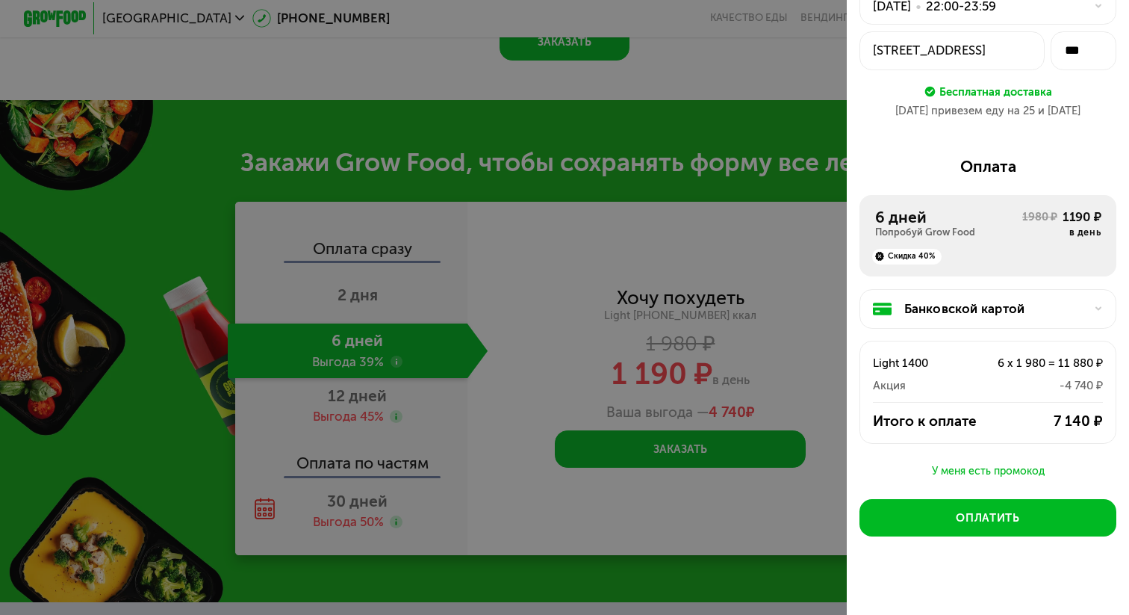
scroll to position [107, 0]
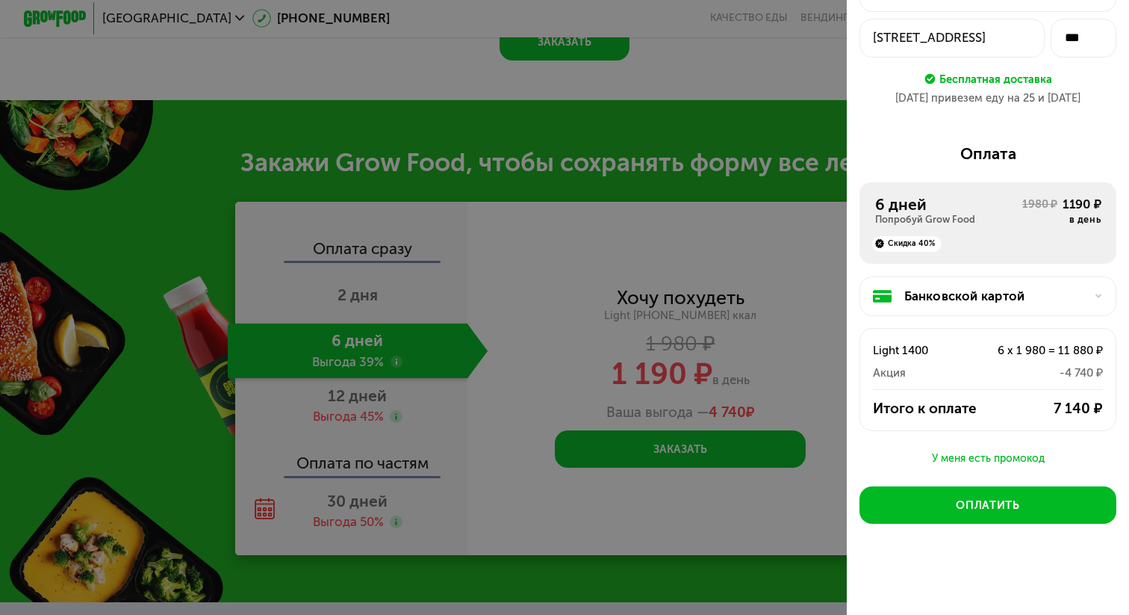
click at [919, 302] on div "Банковской картой" at bounding box center [994, 296] width 181 height 19
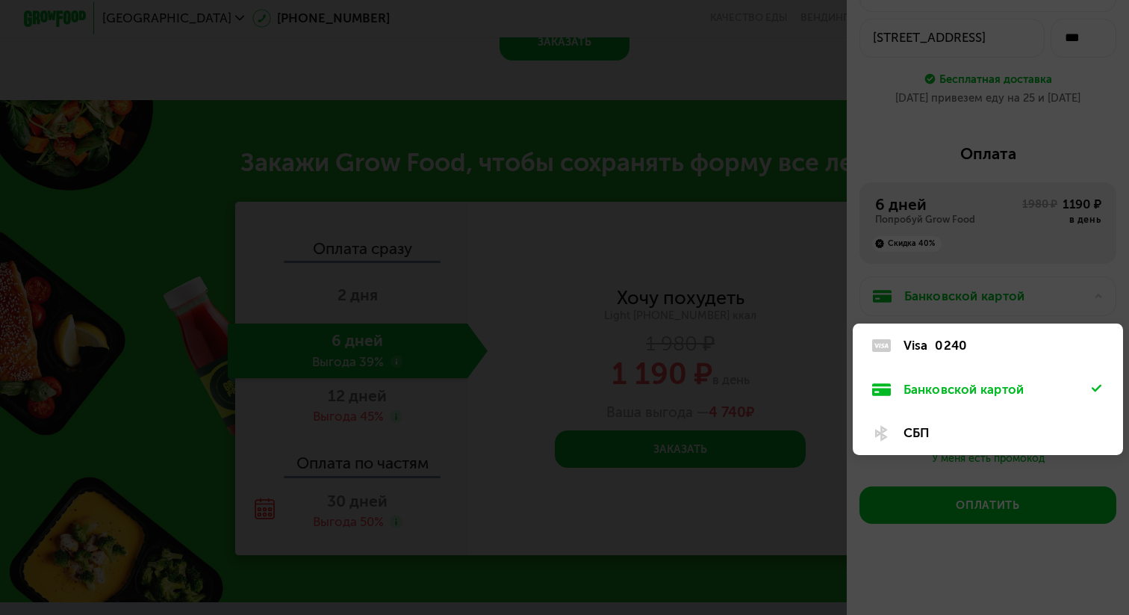
click at [914, 432] on div "СБП" at bounding box center [998, 432] width 188 height 19
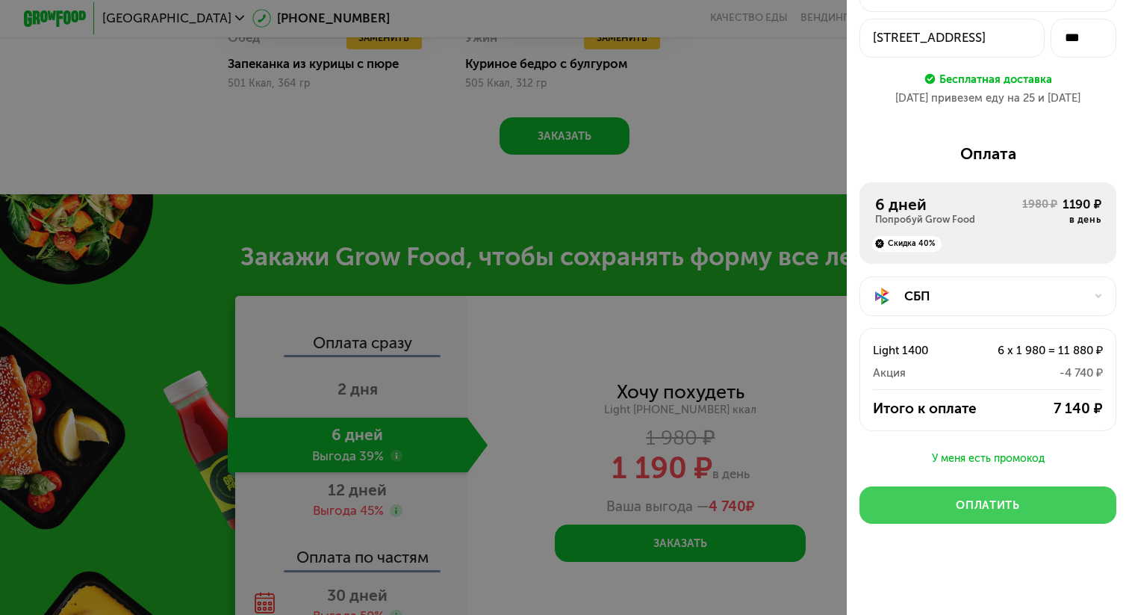
click at [984, 514] on button "Оплатить" at bounding box center [988, 504] width 257 height 37
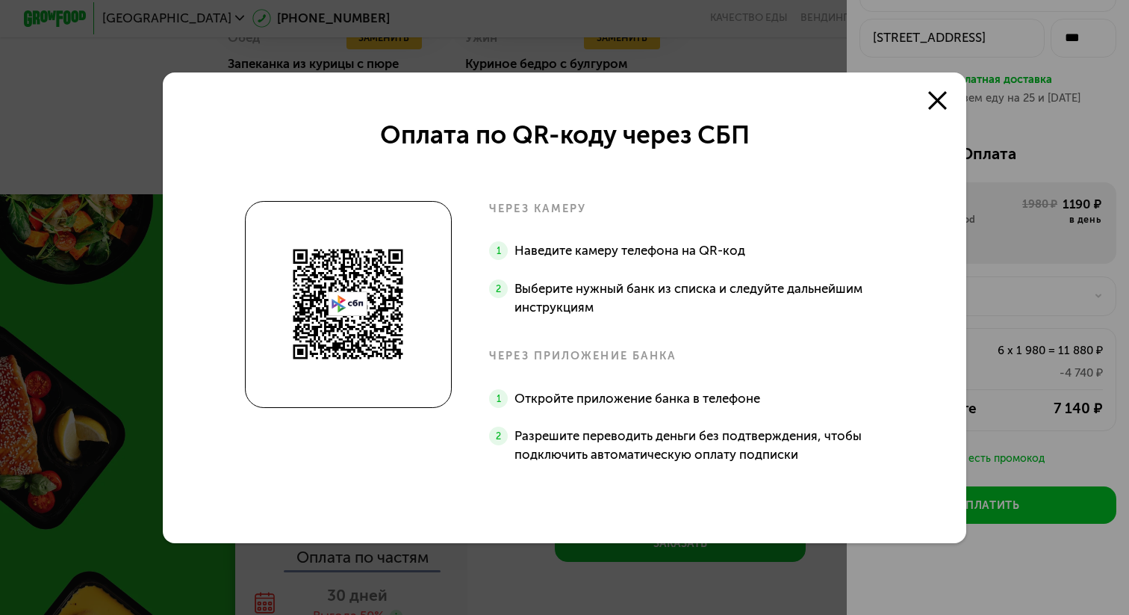
click at [787, 125] on div "Оплата по QR-коду через СБП через камеру Наведите камеру телефона на QR-код Выб…" at bounding box center [564, 307] width 803 height 470
click at [728, 122] on div "Оплата по QR-коду через СБП" at bounding box center [565, 134] width 370 height 31
click at [938, 96] on icon at bounding box center [937, 100] width 19 height 19
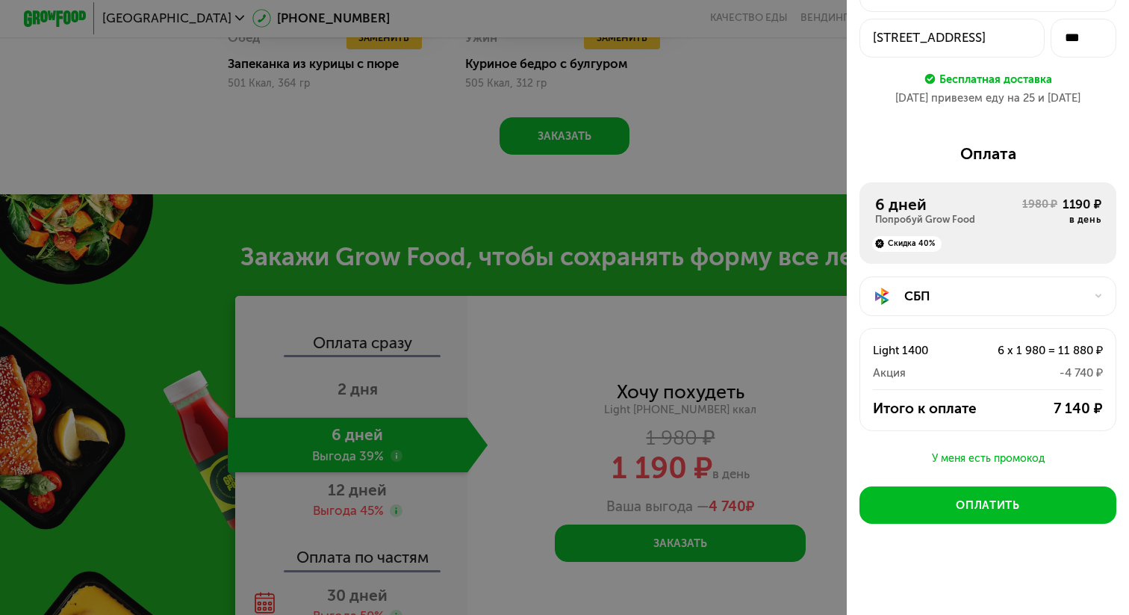
click at [928, 210] on div "6 дней" at bounding box center [948, 204] width 147 height 19
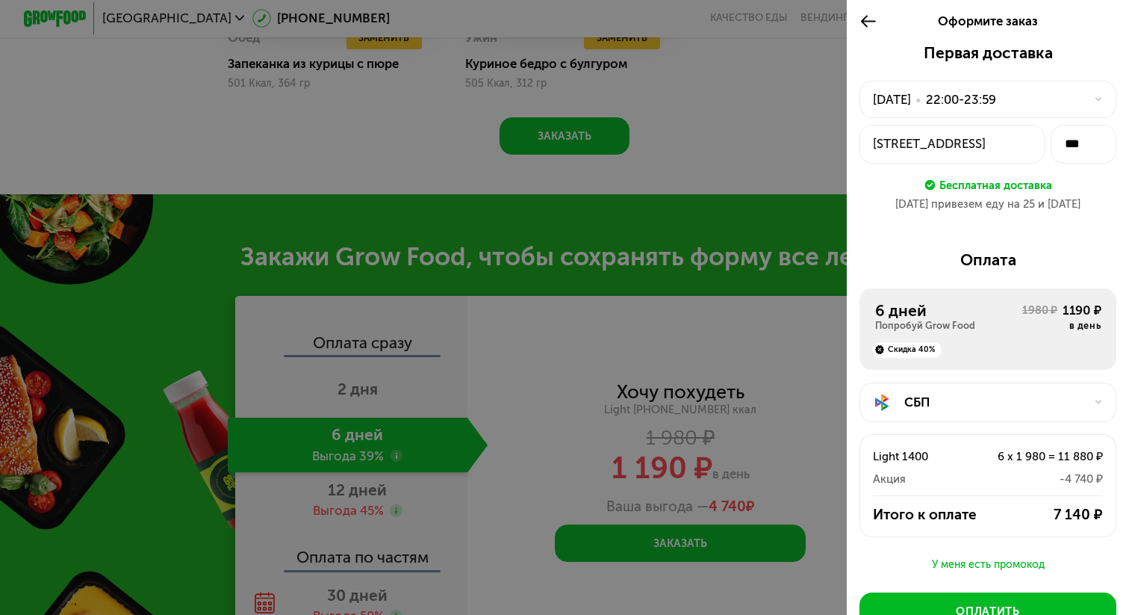
scroll to position [0, 0]
click at [857, 19] on div "Оформите заказ" at bounding box center [988, 22] width 282 height 44
click at [864, 19] on use at bounding box center [868, 22] width 15 height 12
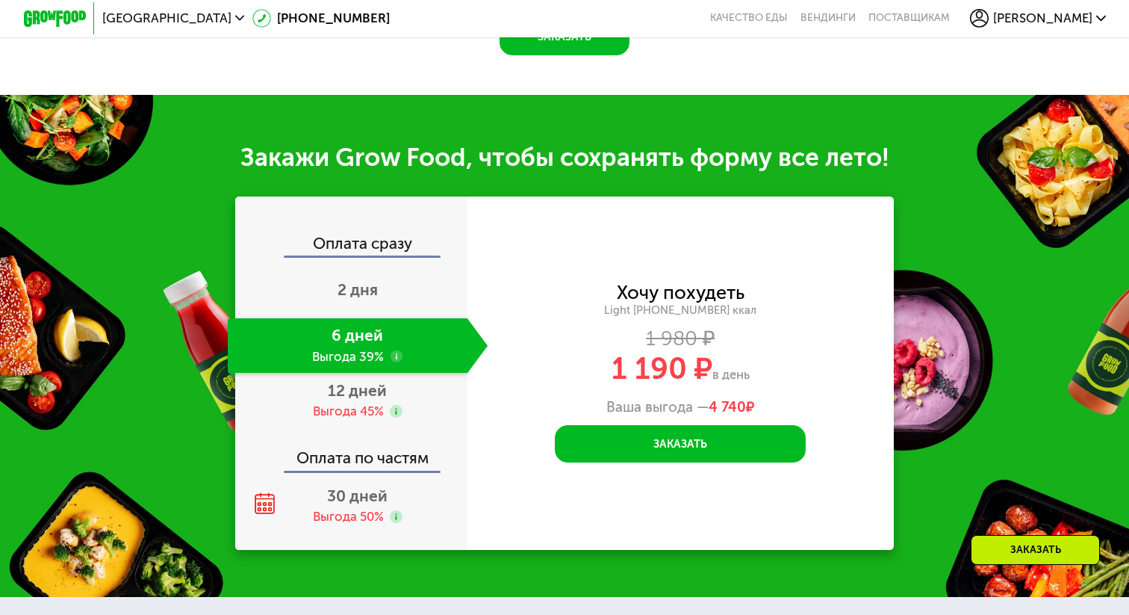
scroll to position [1572, 0]
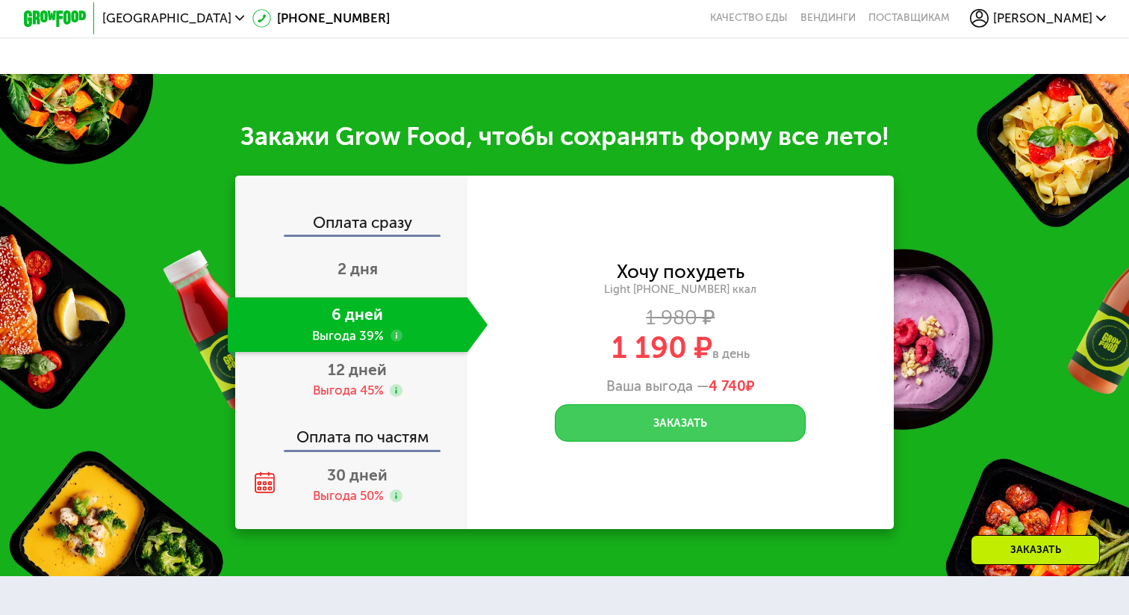
click at [646, 416] on button "Заказать" at bounding box center [680, 422] width 251 height 37
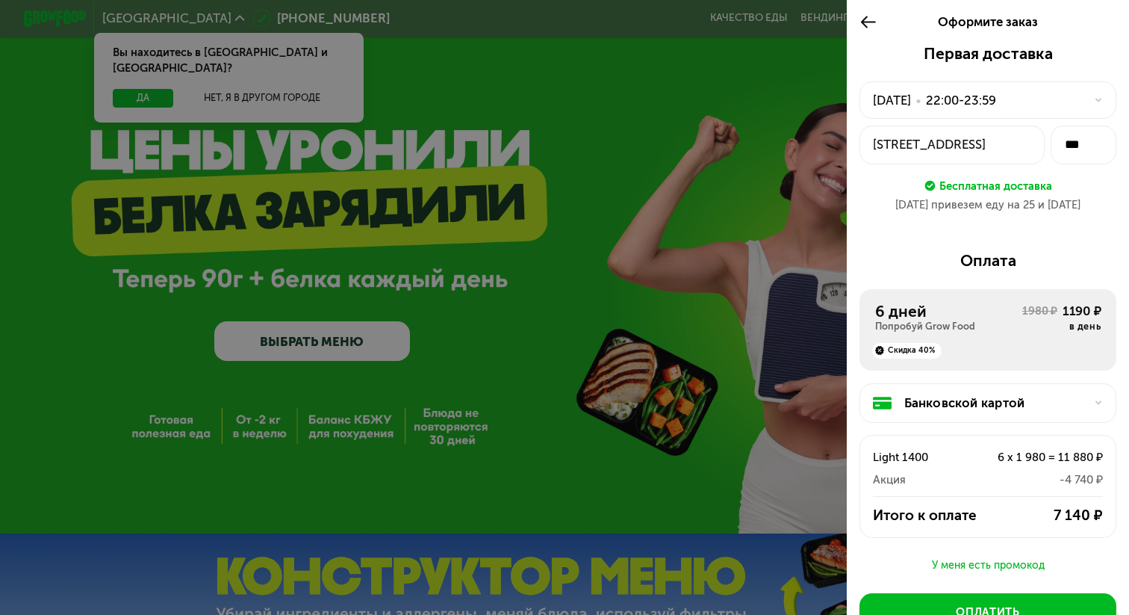
click at [1019, 154] on button "[STREET_ADDRESS]" at bounding box center [952, 144] width 185 height 39
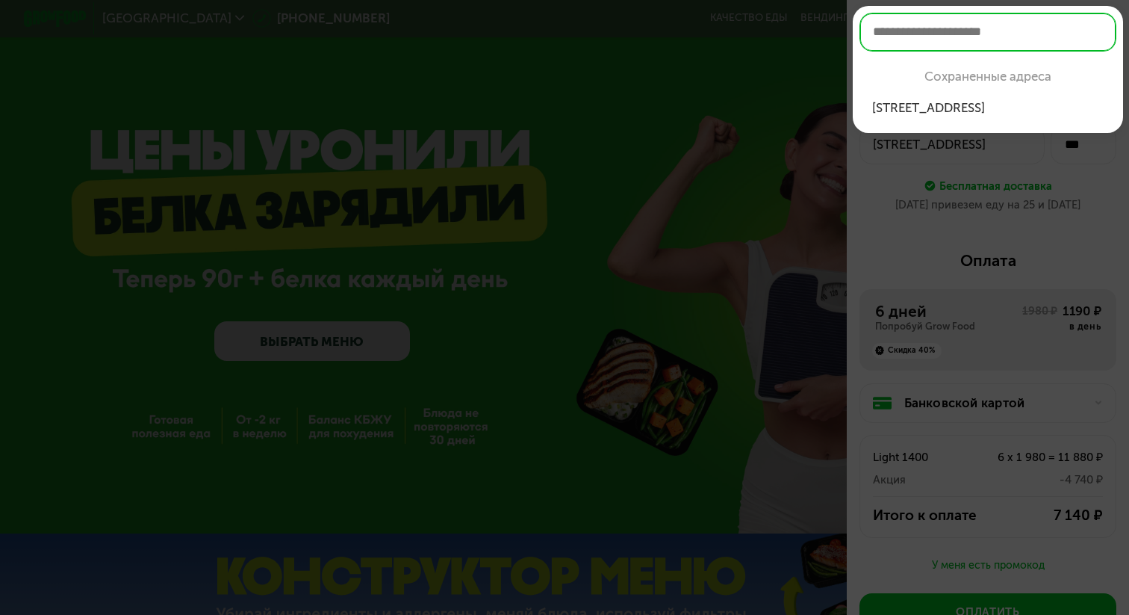
click at [971, 206] on div at bounding box center [564, 307] width 1129 height 615
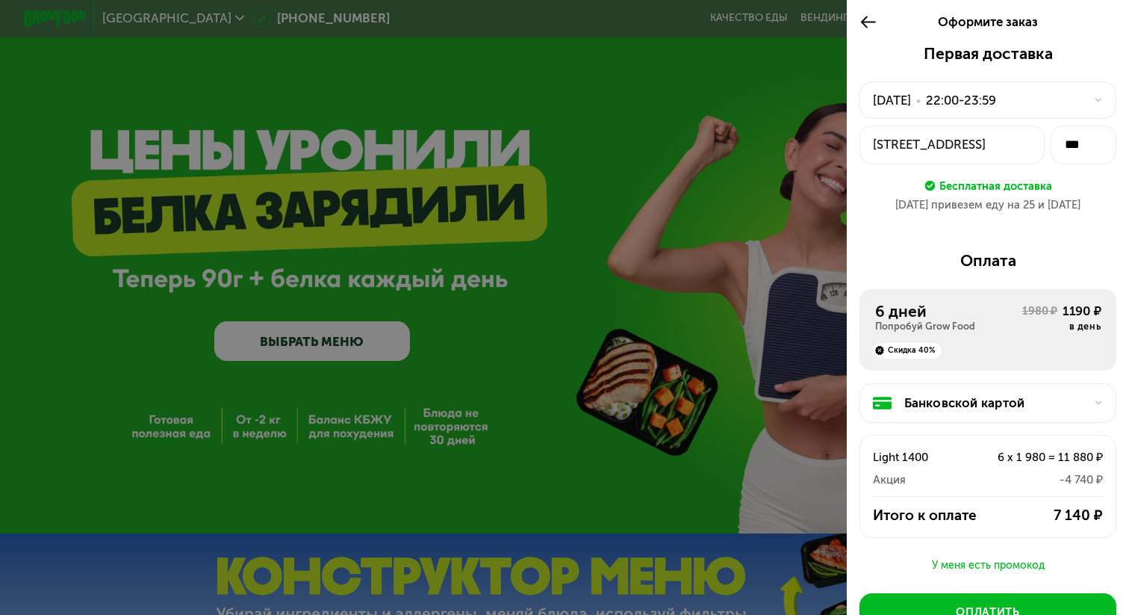
click at [1074, 107] on div "24 авг, вс • 22:00-23:59" at bounding box center [979, 100] width 212 height 19
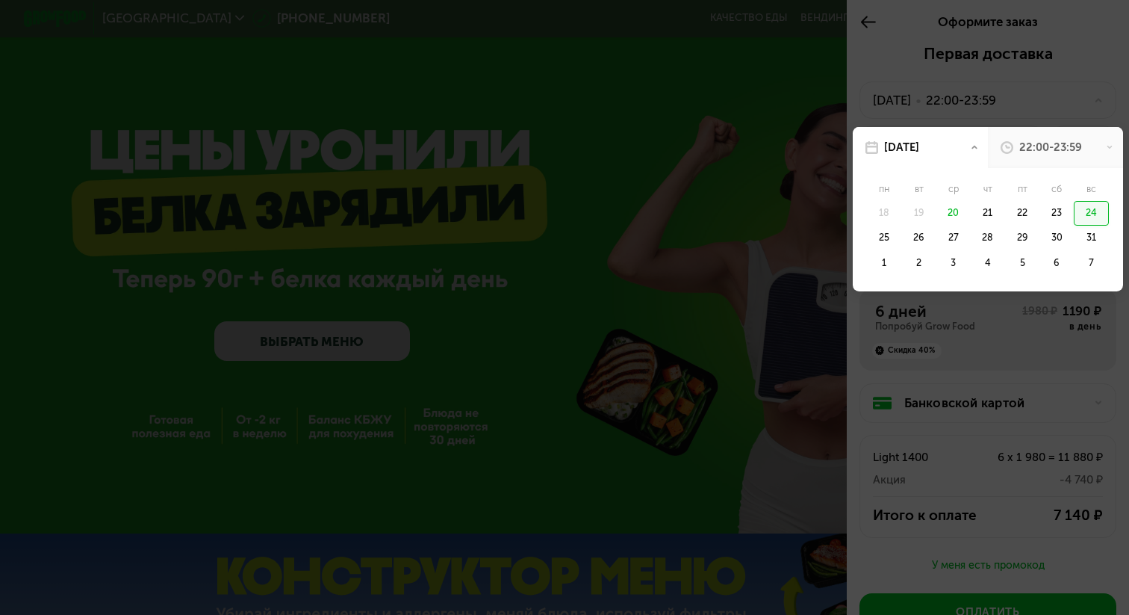
click at [1073, 107] on div at bounding box center [564, 307] width 1129 height 615
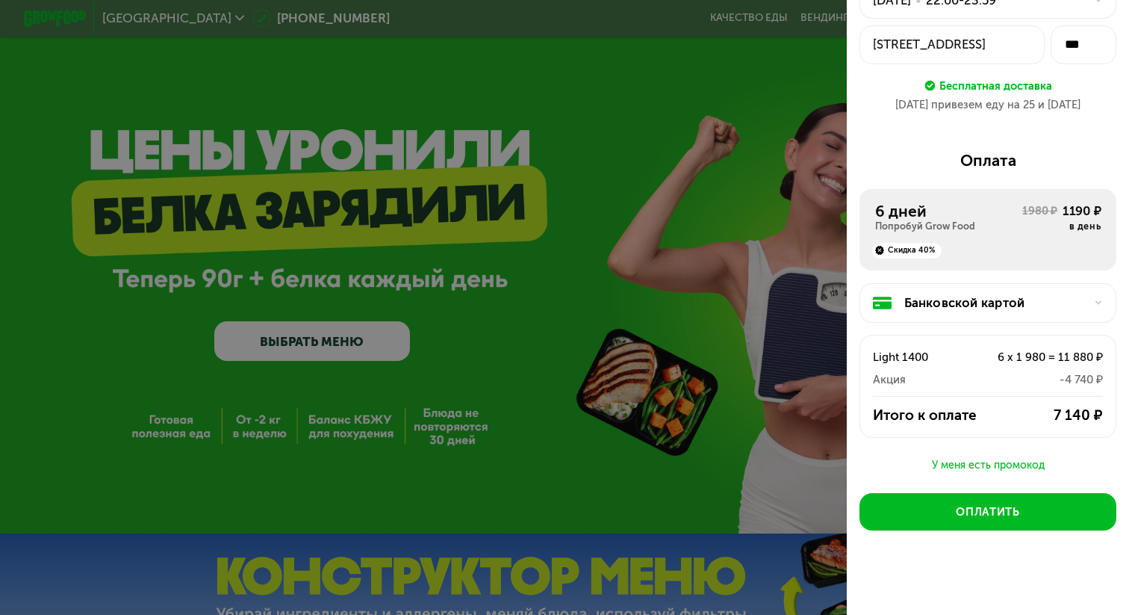
scroll to position [107, 0]
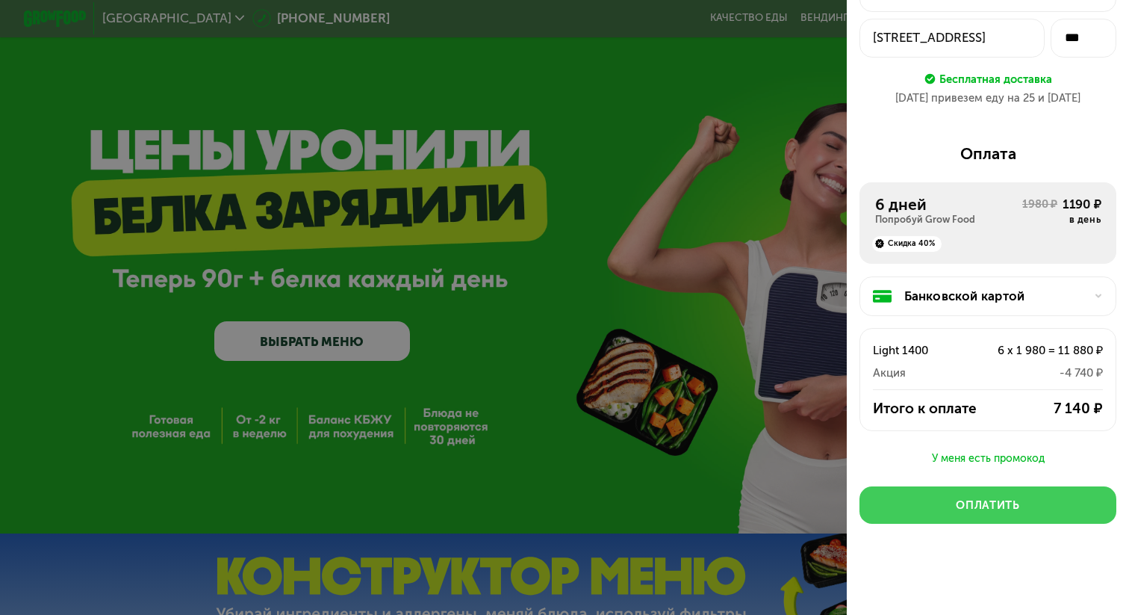
click at [970, 505] on div "Оплатить" at bounding box center [987, 505] width 63 height 16
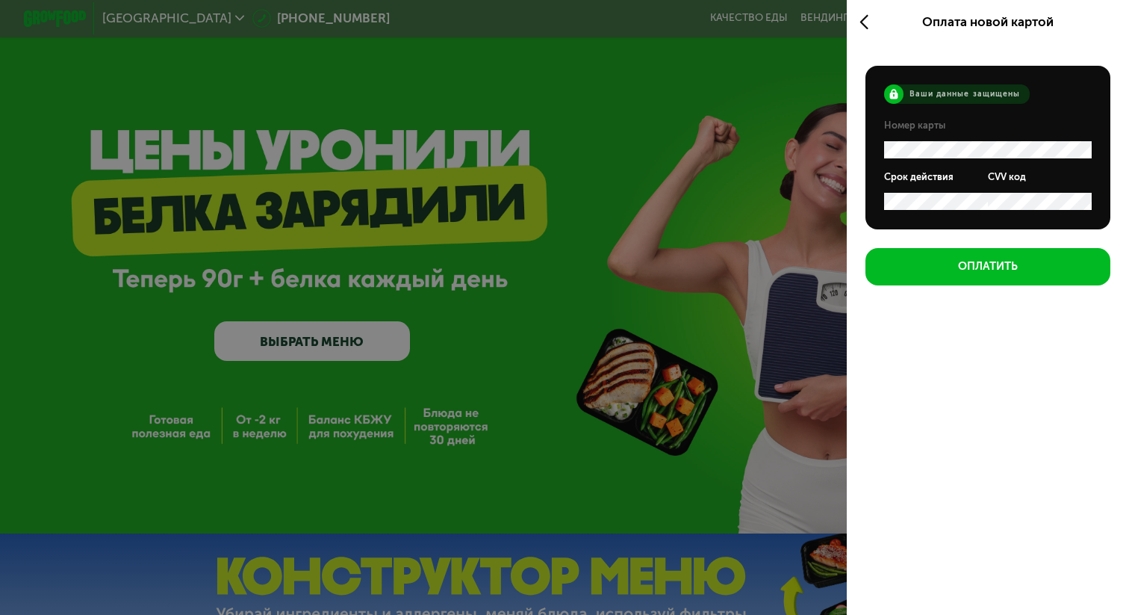
scroll to position [0, 0]
click at [873, 26] on icon at bounding box center [869, 22] width 18 height 19
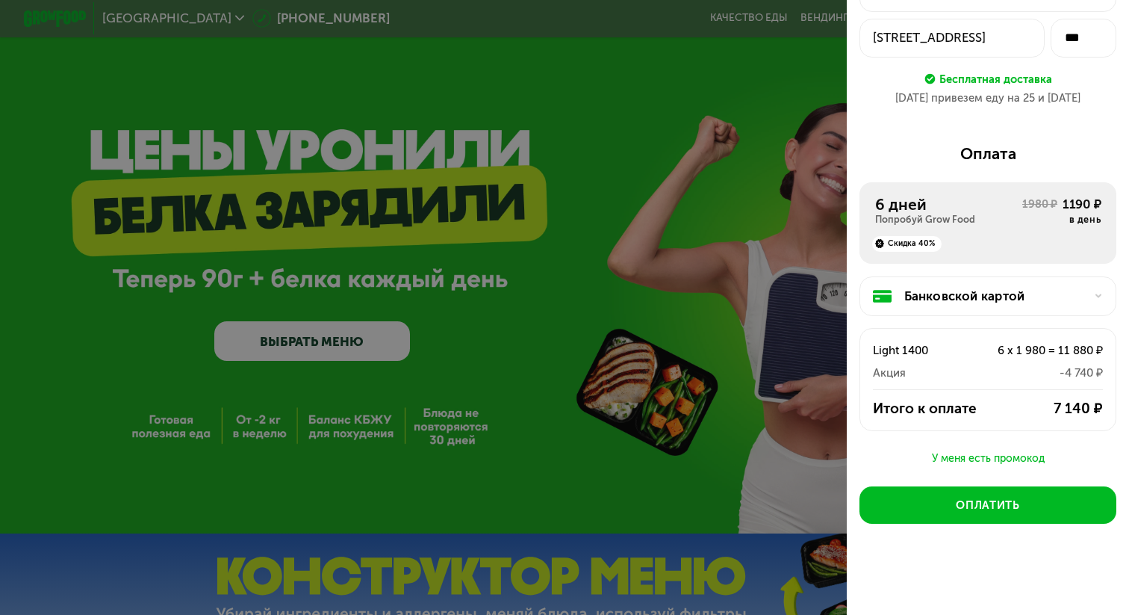
click at [925, 298] on div "Банковской картой" at bounding box center [994, 296] width 181 height 19
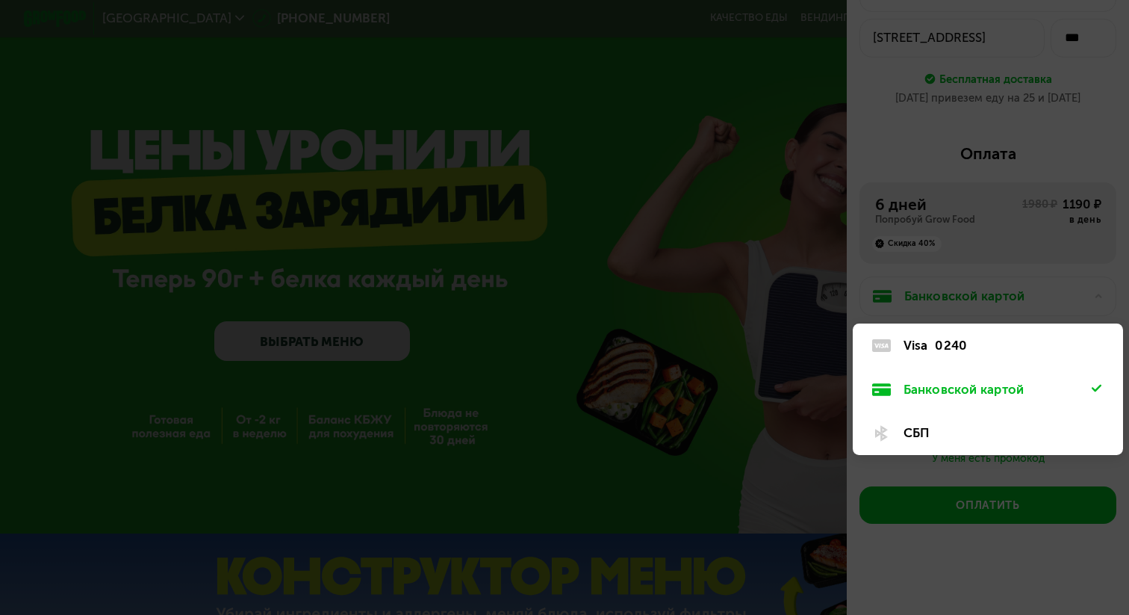
click at [904, 423] on div "СБП" at bounding box center [988, 433] width 270 height 44
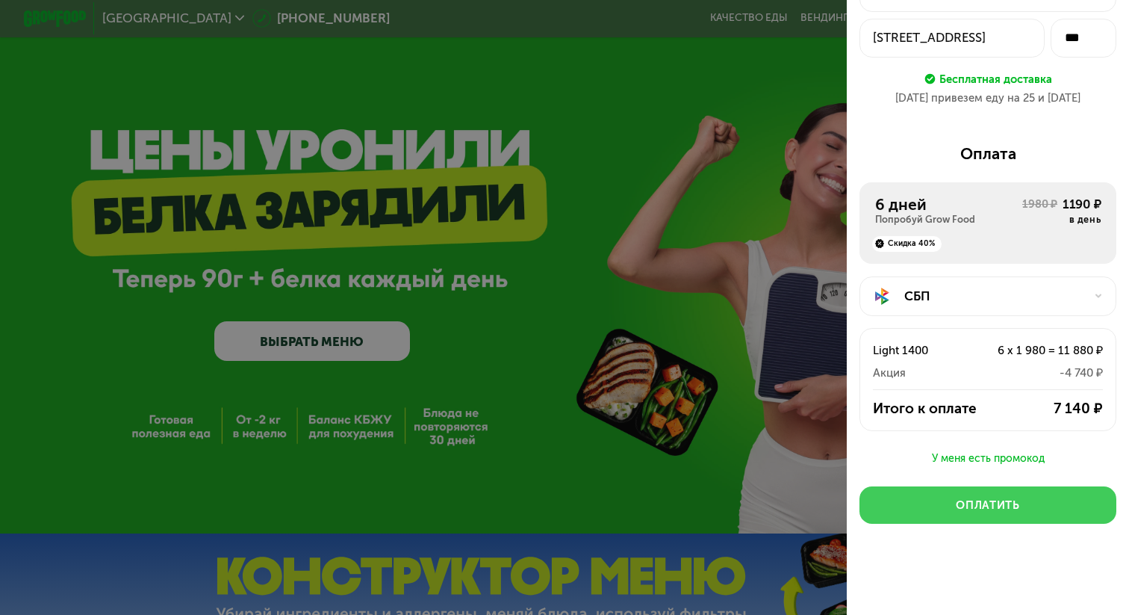
click at [926, 511] on button "Оплатить" at bounding box center [988, 504] width 257 height 37
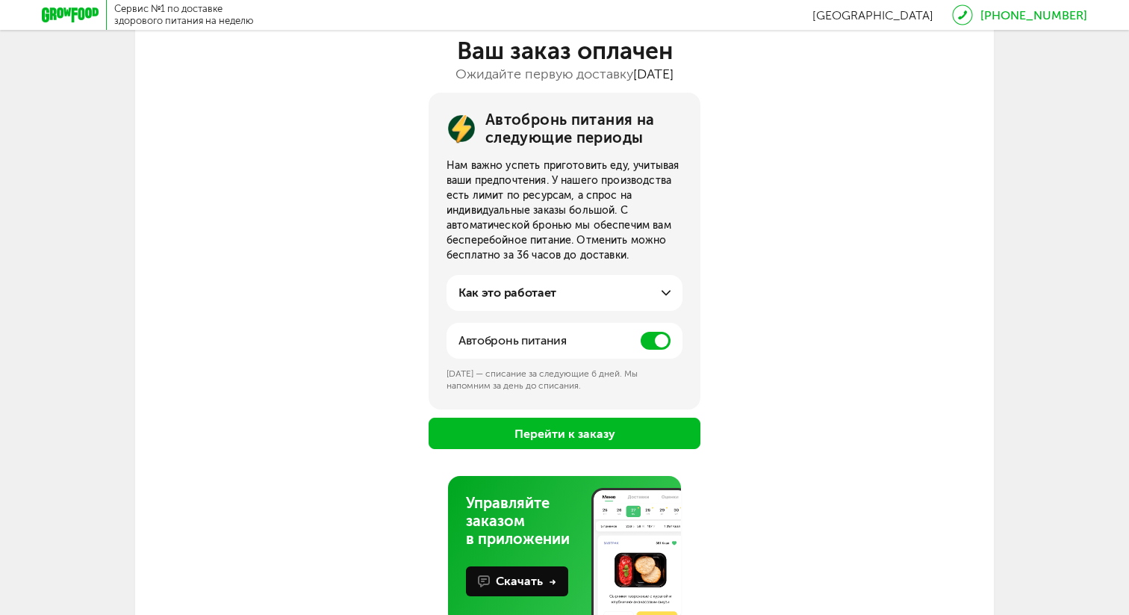
scroll to position [111, 0]
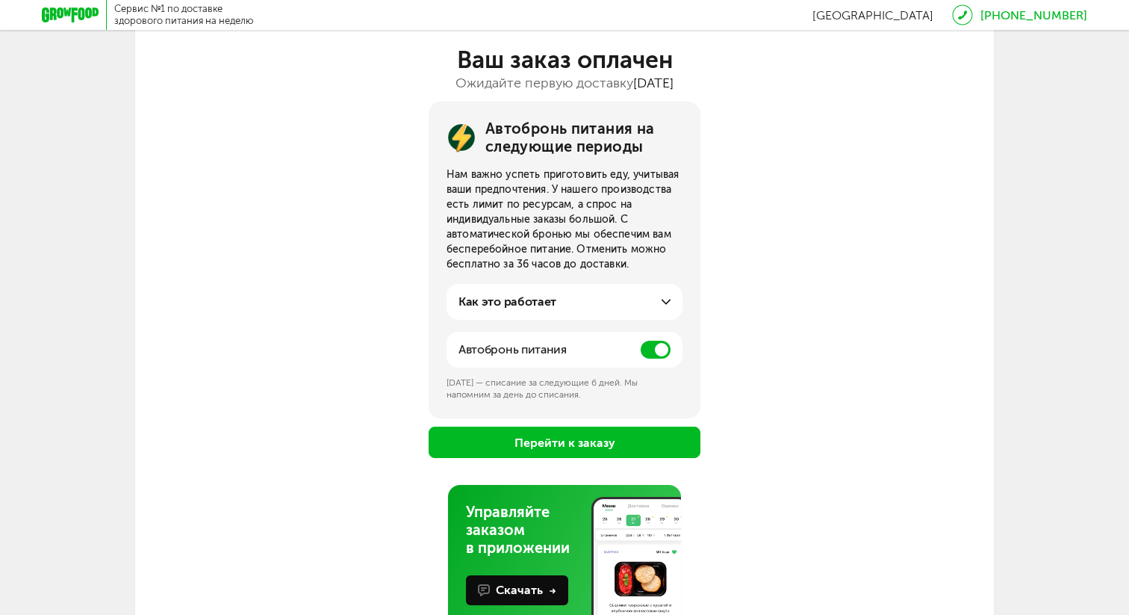
click at [595, 435] on button "Перейти к заказу" at bounding box center [565, 441] width 272 height 31
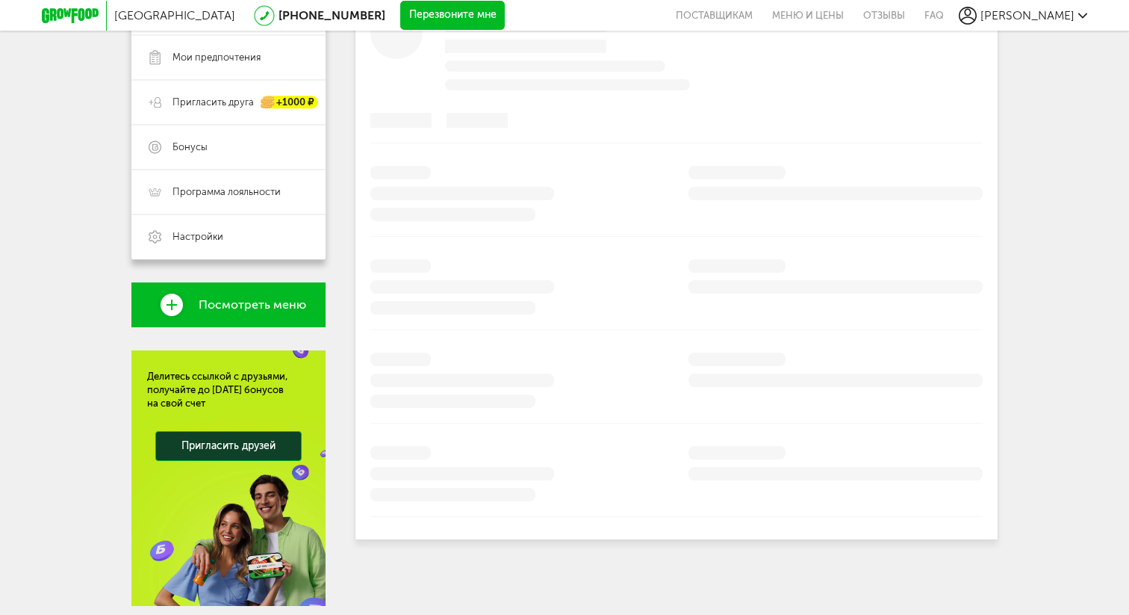
scroll to position [356, 0]
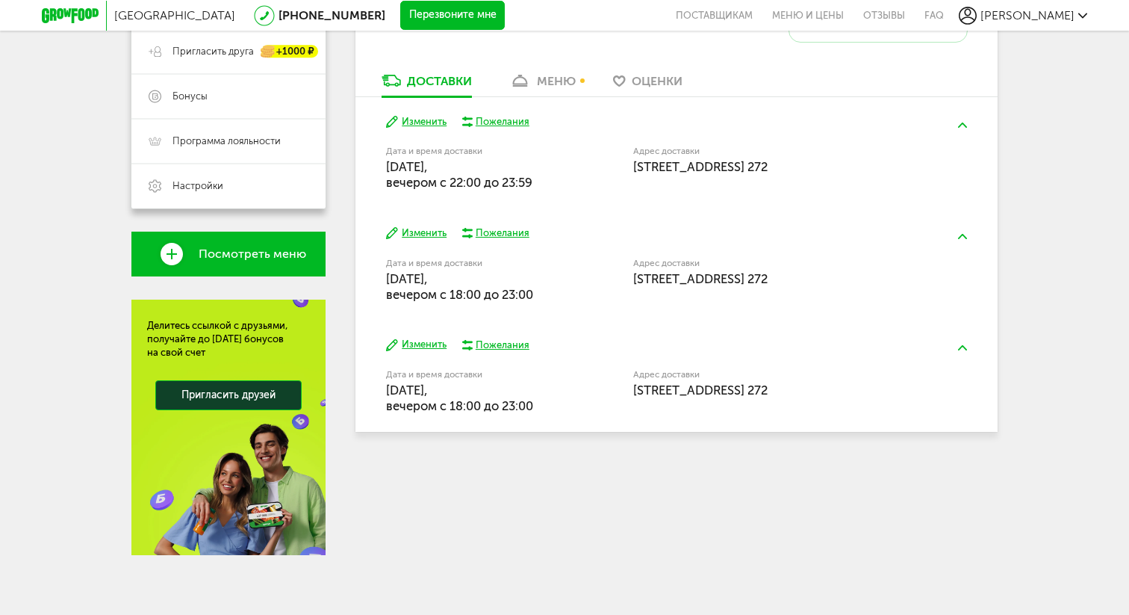
click at [454, 282] on span "26 августа, вторник, вечером c 18:00 до 23:00" at bounding box center [459, 286] width 147 height 31
click at [424, 236] on button "Изменить" at bounding box center [416, 233] width 60 height 14
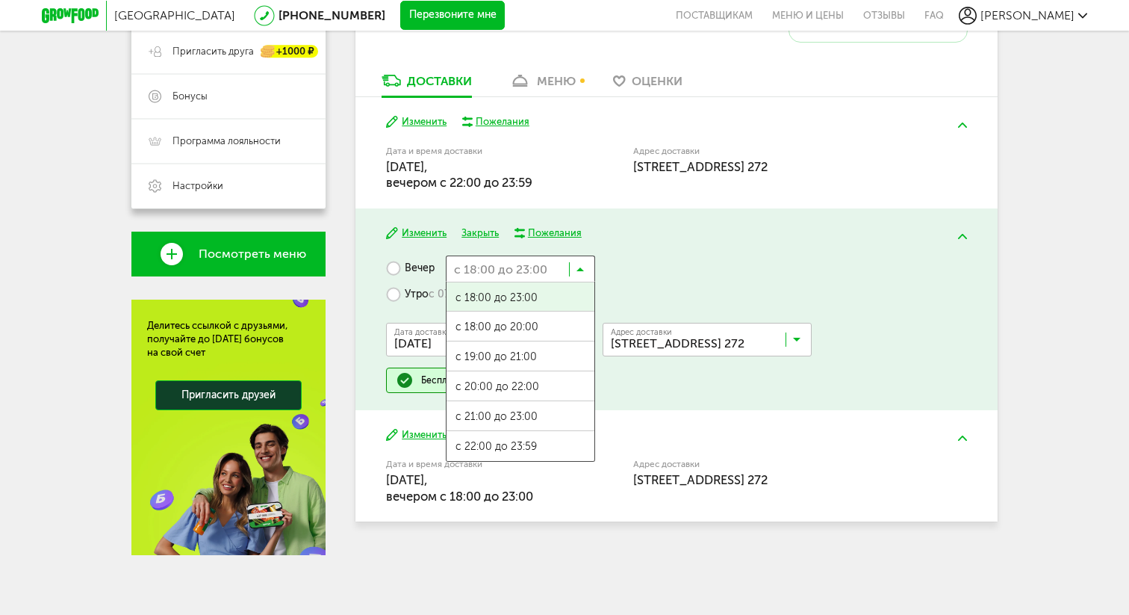
click at [583, 273] on icon at bounding box center [580, 272] width 7 height 15
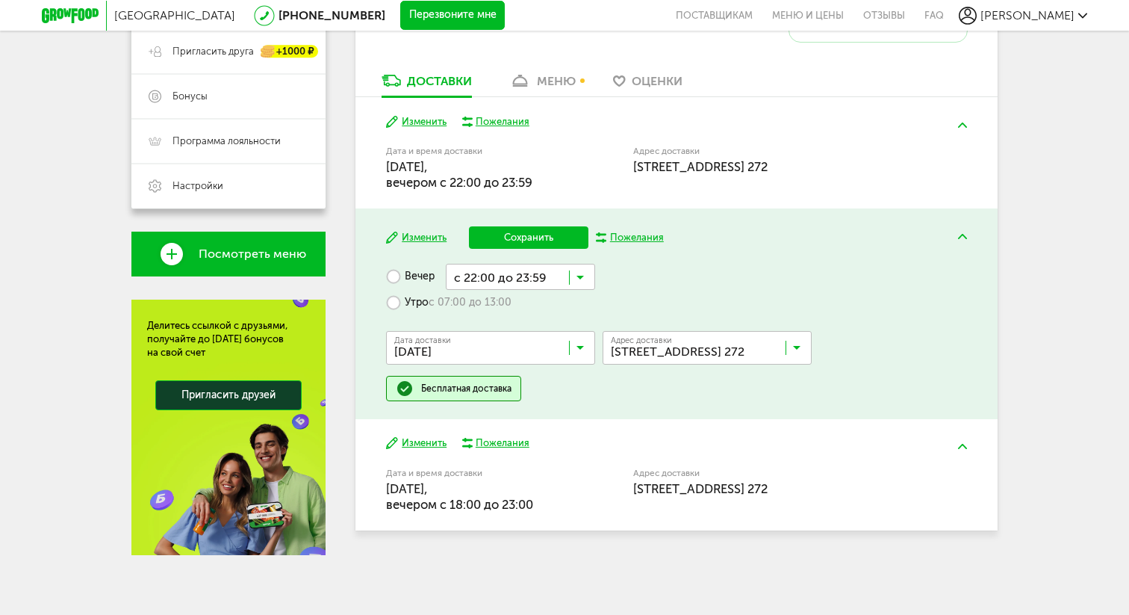
click at [515, 448] on span "с 22:00 до 23:59" at bounding box center [521, 454] width 148 height 31
click at [547, 236] on button "Сохранить" at bounding box center [528, 237] width 119 height 22
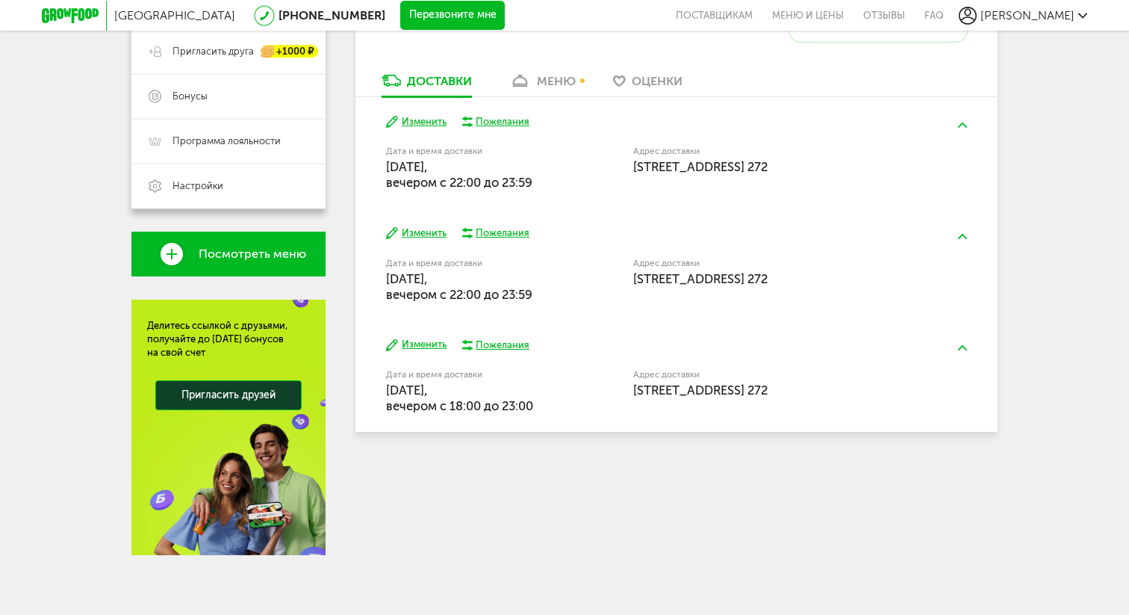
click at [406, 344] on button "Изменить" at bounding box center [416, 345] width 60 height 14
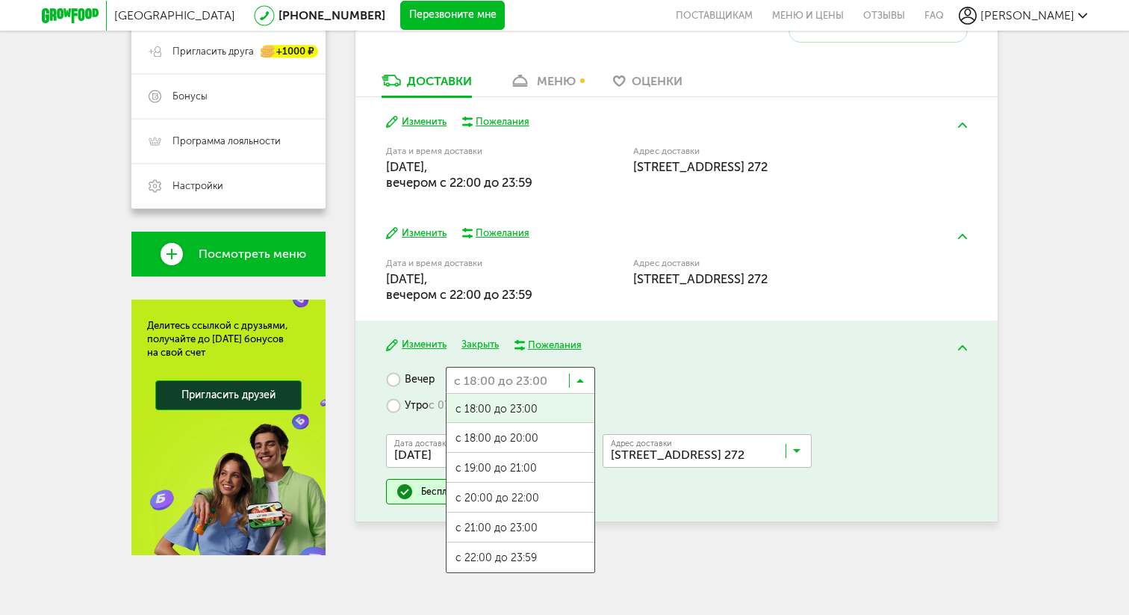
click at [568, 387] on input "Search for option" at bounding box center [520, 379] width 149 height 25
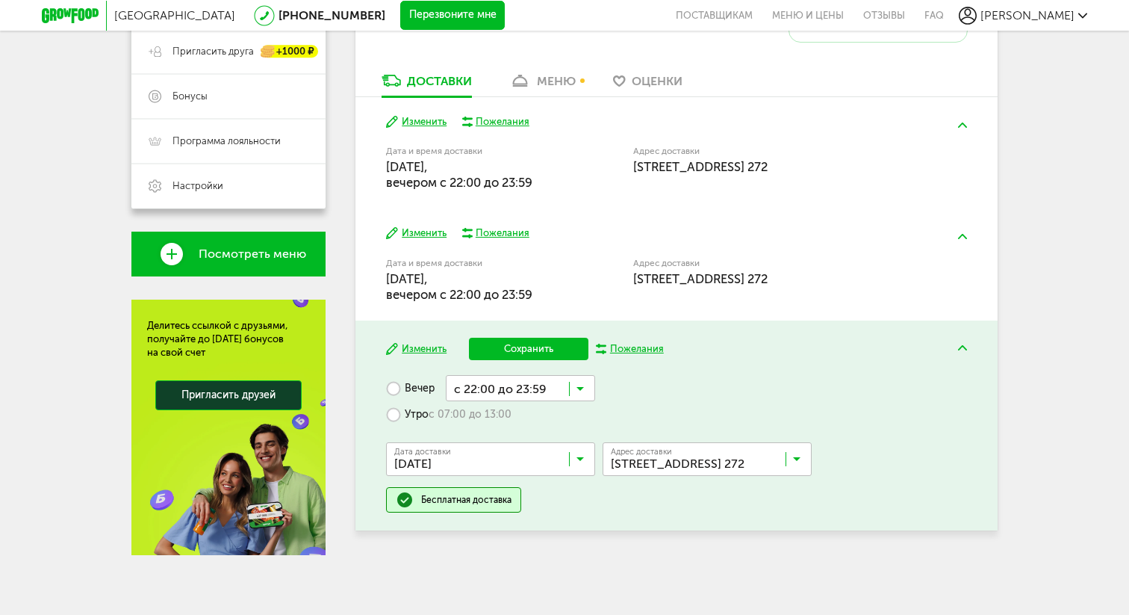
click at [468, 560] on span "с 22:00 до 23:59" at bounding box center [521, 565] width 148 height 31
click at [786, 465] on input "Search for option" at bounding box center [710, 462] width 209 height 25
click at [793, 464] on icon at bounding box center [796, 462] width 7 height 15
click at [483, 350] on button "Сохранить" at bounding box center [528, 349] width 119 height 22
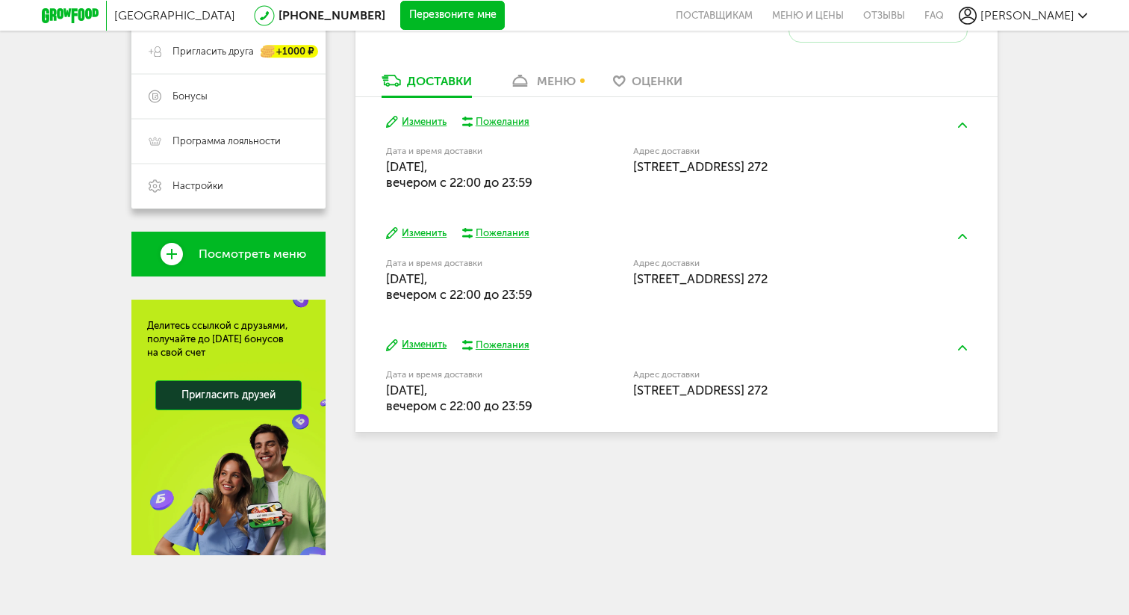
click at [557, 85] on div "меню" at bounding box center [556, 81] width 39 height 14
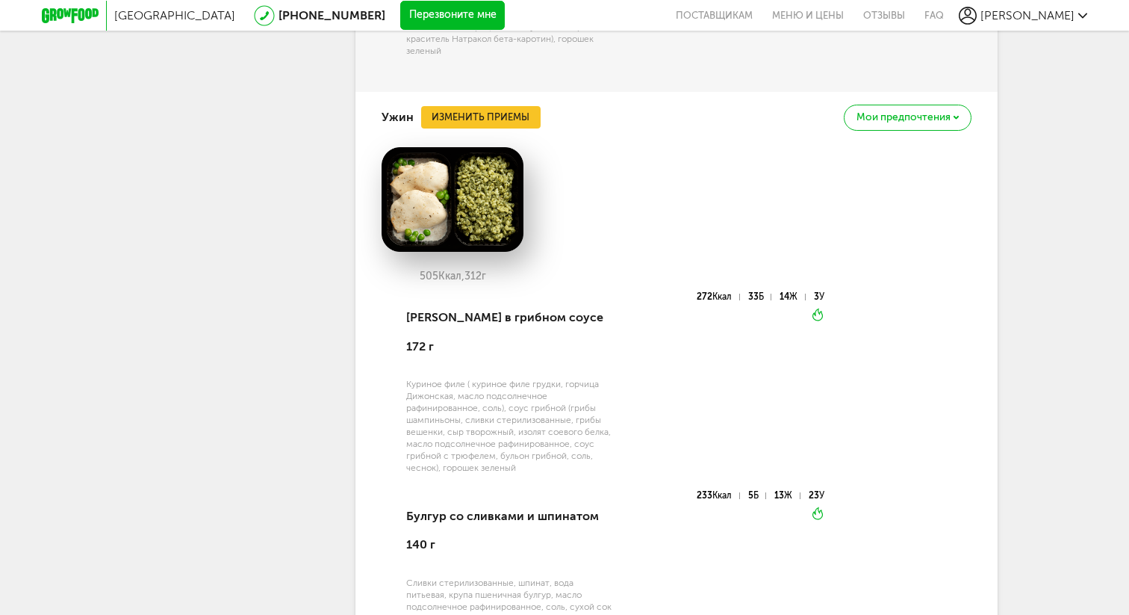
scroll to position [1848, 0]
